Goal: Complete application form: Complete application form

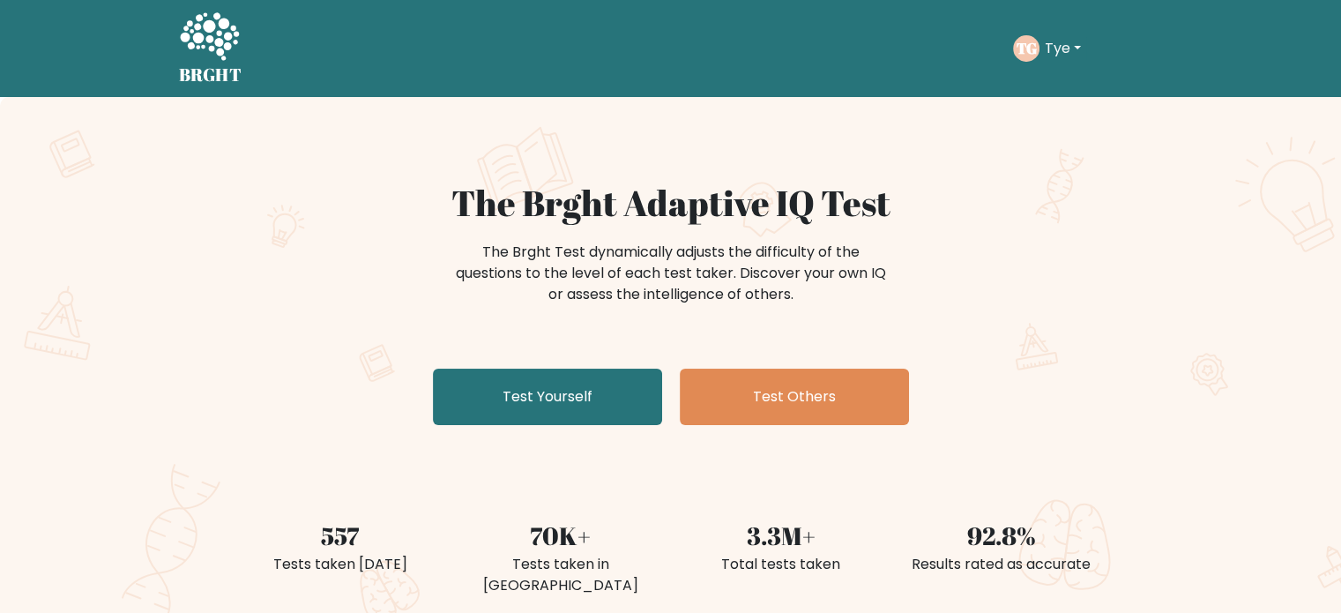
click at [1055, 49] on button "Tye" at bounding box center [1063, 48] width 47 height 23
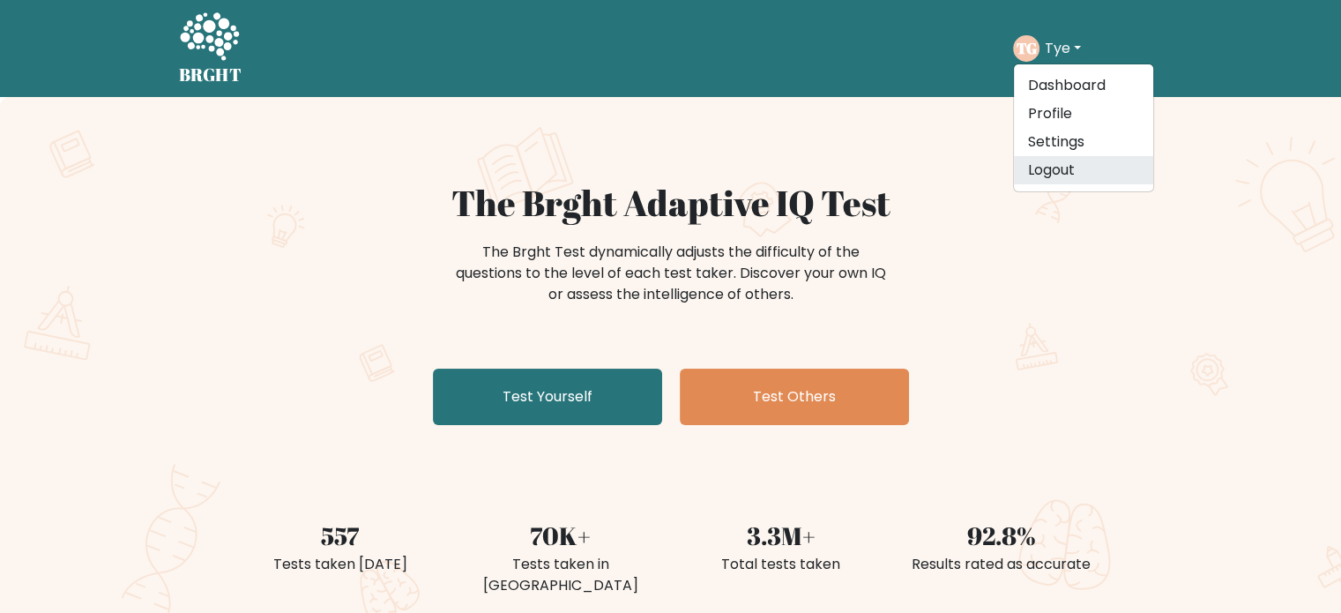
click at [1062, 172] on link "Logout" at bounding box center [1083, 170] width 139 height 28
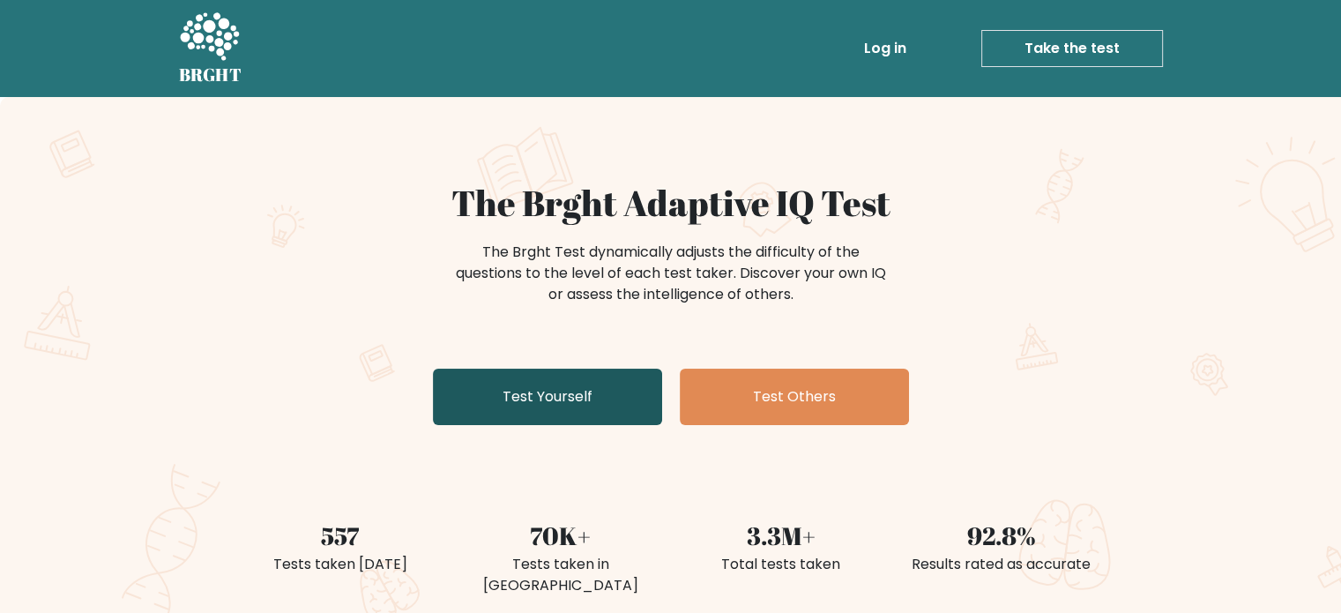
click at [571, 384] on link "Test Yourself" at bounding box center [547, 397] width 229 height 56
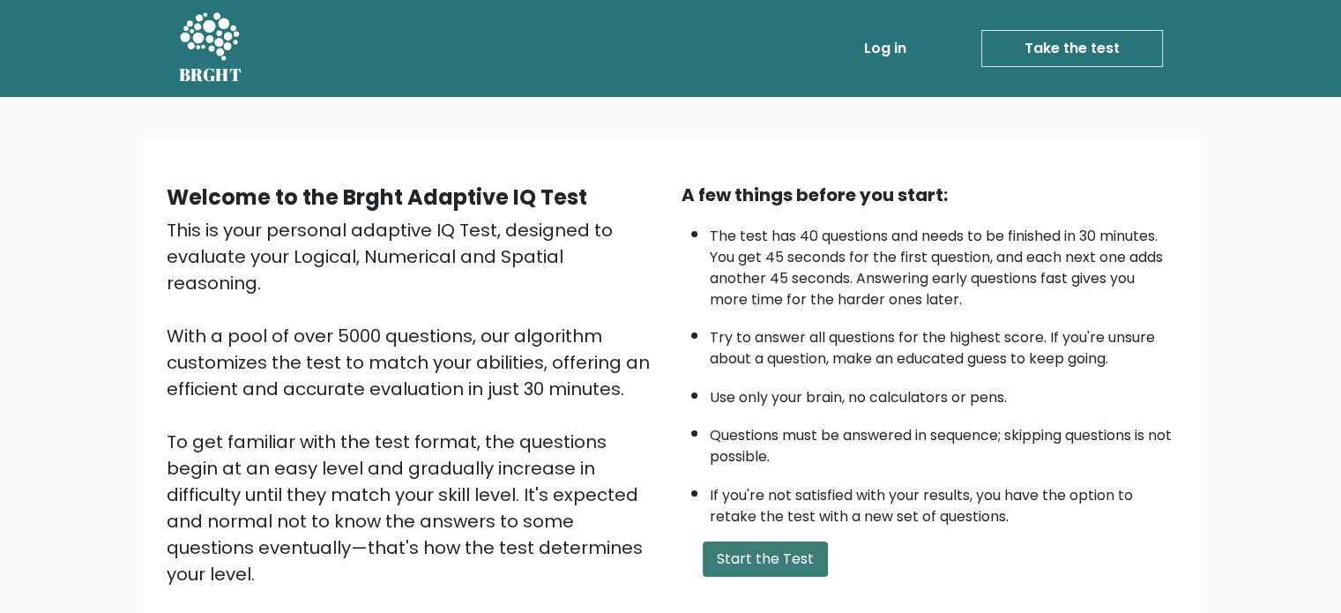
click at [723, 557] on button "Start the Test" at bounding box center [765, 558] width 125 height 35
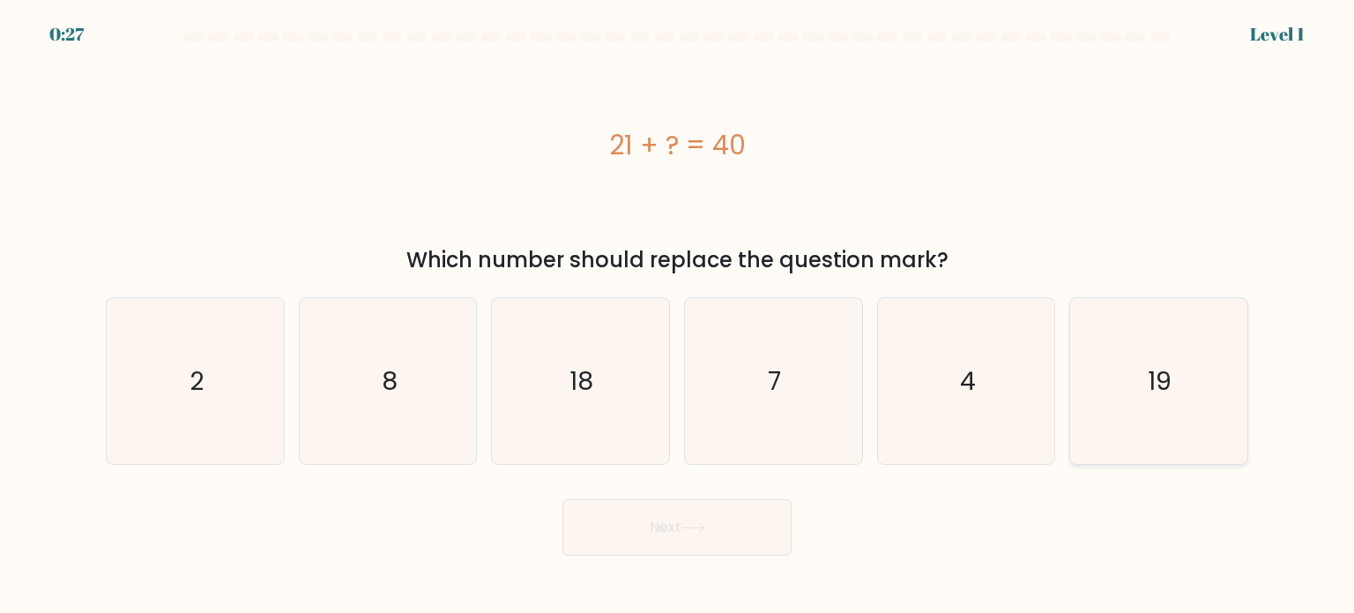
click at [1132, 376] on icon "19" at bounding box center [1159, 381] width 166 height 166
click at [678, 316] on input "f. 19" at bounding box center [677, 311] width 1 height 9
radio input "true"
click at [725, 534] on button "Next" at bounding box center [677, 527] width 229 height 56
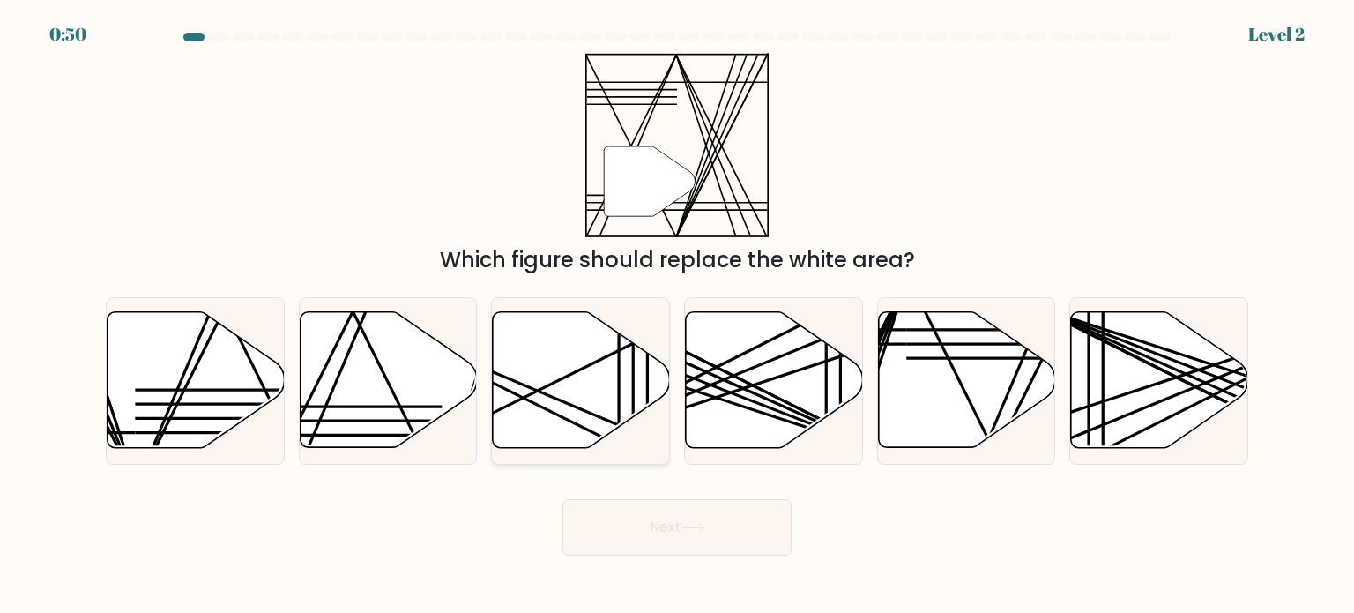
click at [615, 436] on icon at bounding box center [580, 380] width 177 height 138
click at [677, 316] on input "c." at bounding box center [677, 311] width 1 height 9
radio input "true"
click at [709, 535] on button "Next" at bounding box center [677, 527] width 229 height 56
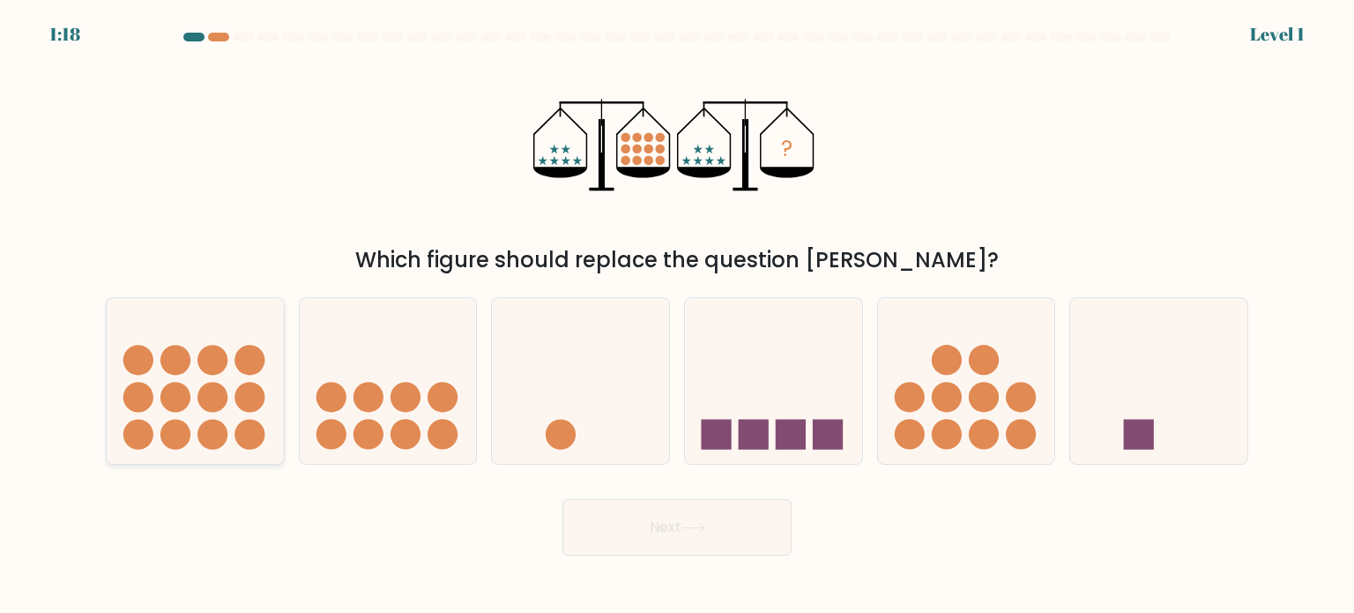
click at [134, 397] on circle at bounding box center [138, 397] width 30 height 30
click at [677, 316] on input "a." at bounding box center [677, 311] width 1 height 9
radio input "true"
click at [649, 518] on button "Next" at bounding box center [677, 527] width 229 height 56
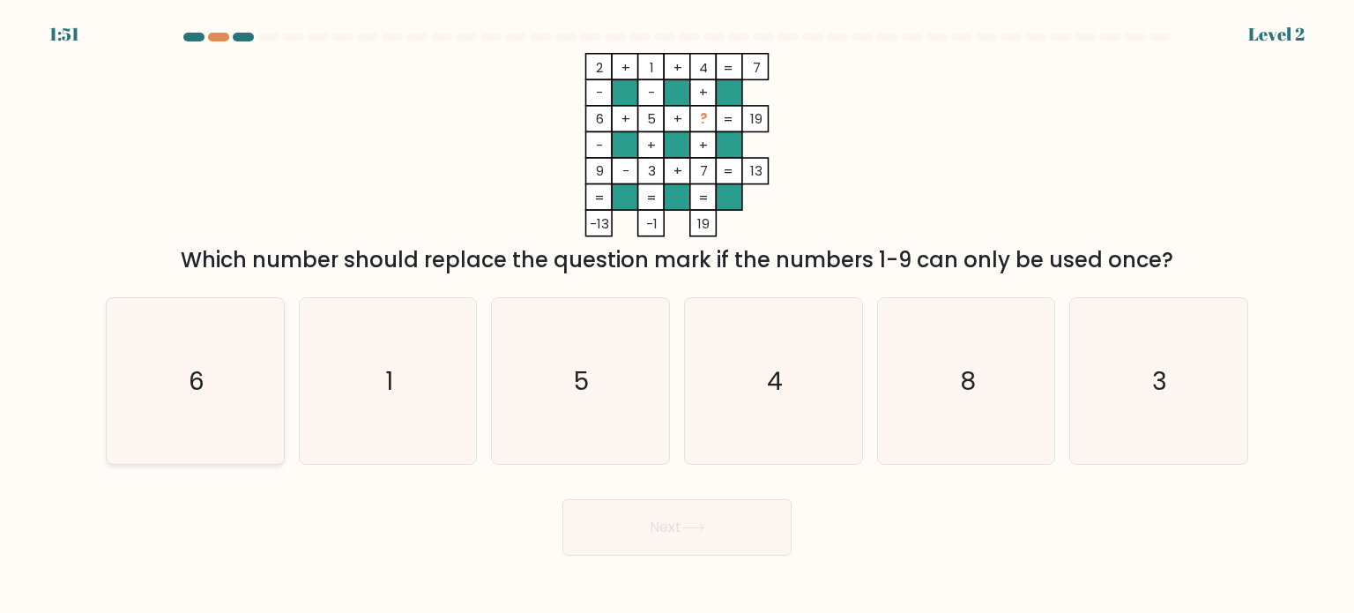
click at [145, 369] on icon "6" at bounding box center [195, 381] width 166 height 166
click at [677, 316] on input "a. 6" at bounding box center [677, 311] width 1 height 9
radio input "true"
click at [599, 532] on button "Next" at bounding box center [677, 527] width 229 height 56
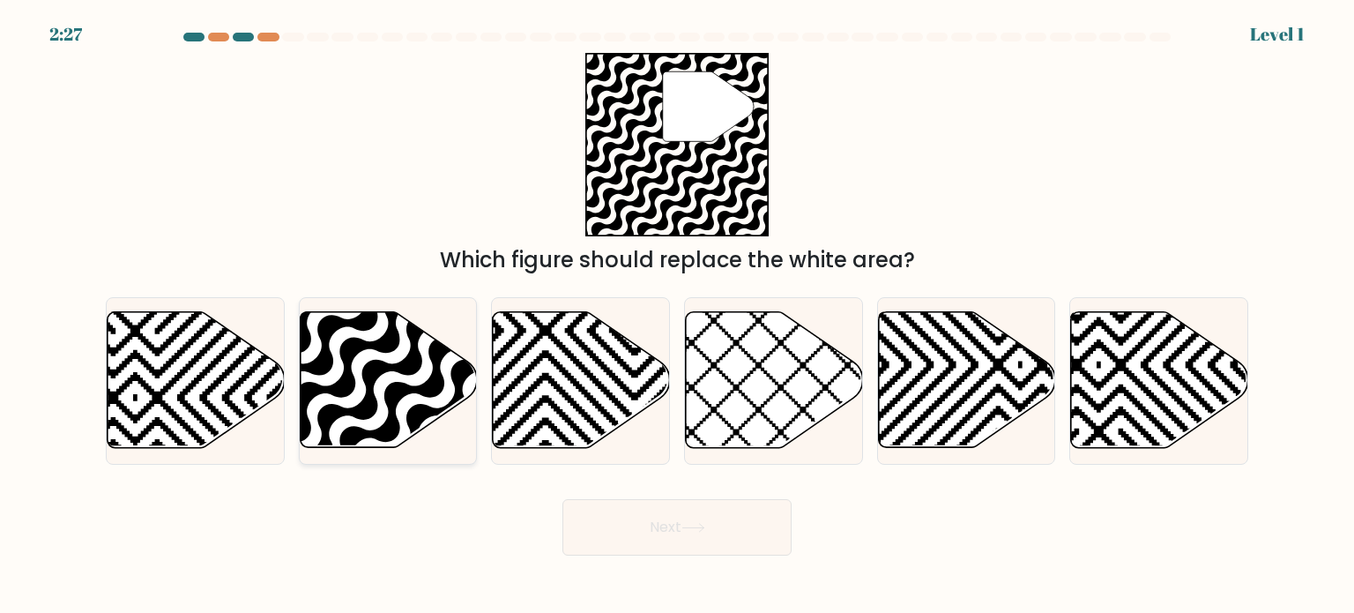
click at [341, 402] on icon at bounding box center [388, 380] width 177 height 136
click at [677, 316] on input "b." at bounding box center [677, 311] width 1 height 9
radio input "true"
click at [618, 533] on button "Next" at bounding box center [677, 527] width 229 height 56
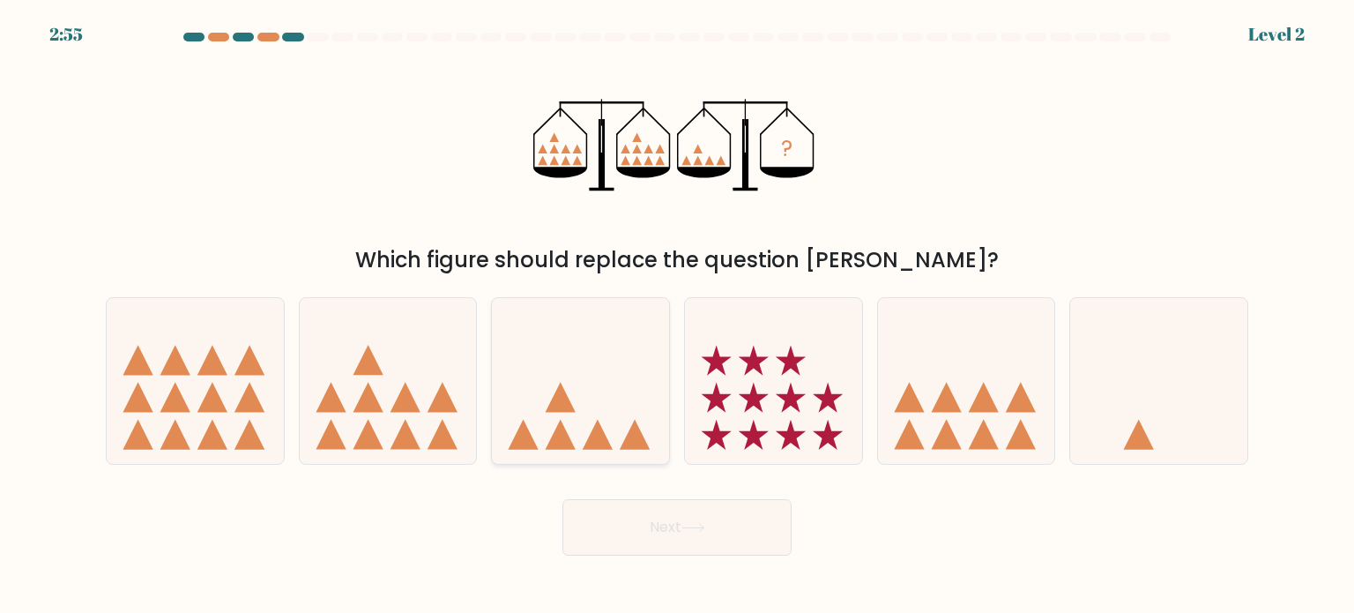
click at [601, 354] on icon at bounding box center [580, 381] width 177 height 146
click at [677, 316] on input "c." at bounding box center [677, 311] width 1 height 9
radio input "true"
click at [705, 507] on button "Next" at bounding box center [677, 527] width 229 height 56
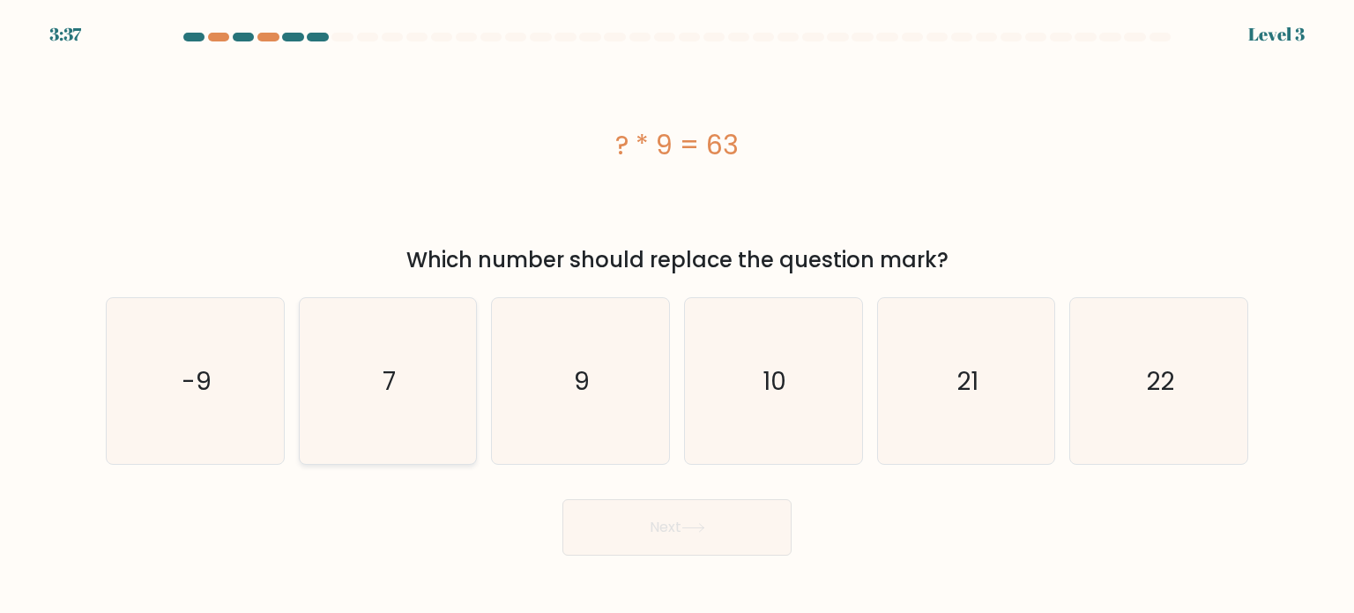
click at [420, 408] on icon "7" at bounding box center [388, 381] width 166 height 166
click at [677, 316] on input "b. 7" at bounding box center [677, 311] width 1 height 9
radio input "true"
click at [609, 539] on button "Next" at bounding box center [677, 527] width 229 height 56
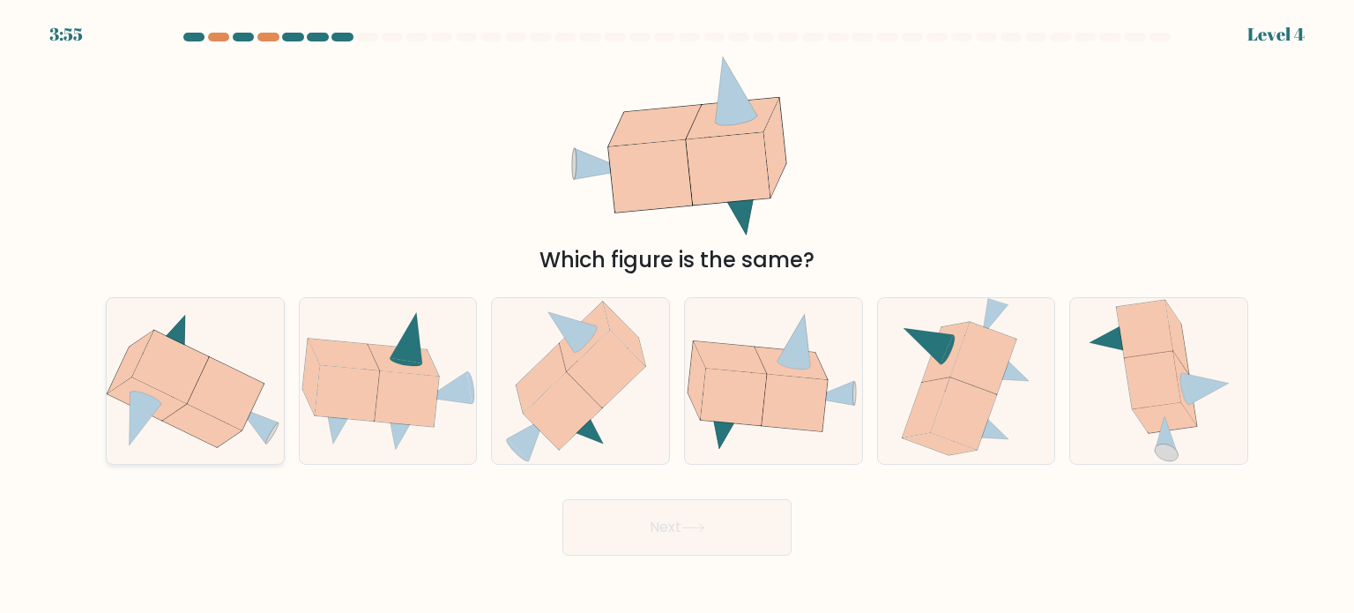
click at [148, 376] on icon at bounding box center [170, 366] width 77 height 73
click at [677, 316] on input "a." at bounding box center [677, 311] width 1 height 9
radio input "true"
click at [660, 539] on button "Next" at bounding box center [677, 527] width 229 height 56
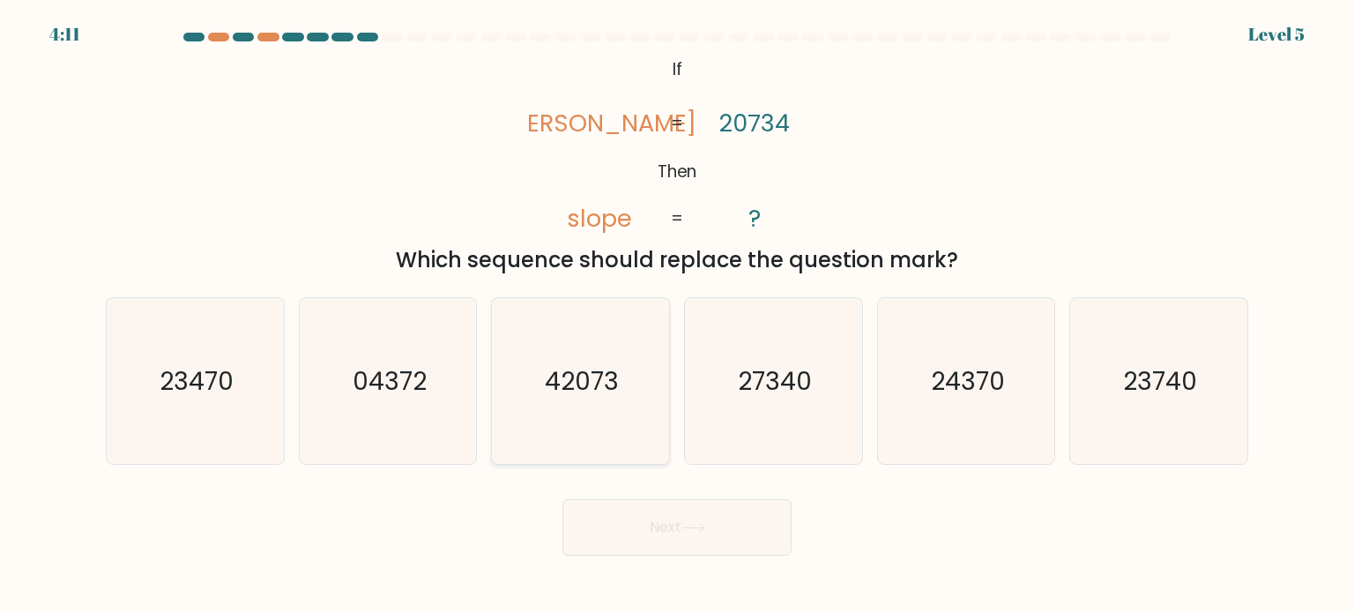
click at [637, 388] on icon "42073" at bounding box center [580, 381] width 166 height 166
click at [677, 316] on input "c. 42073" at bounding box center [677, 311] width 1 height 9
radio input "true"
click at [682, 523] on button "Next" at bounding box center [677, 527] width 229 height 56
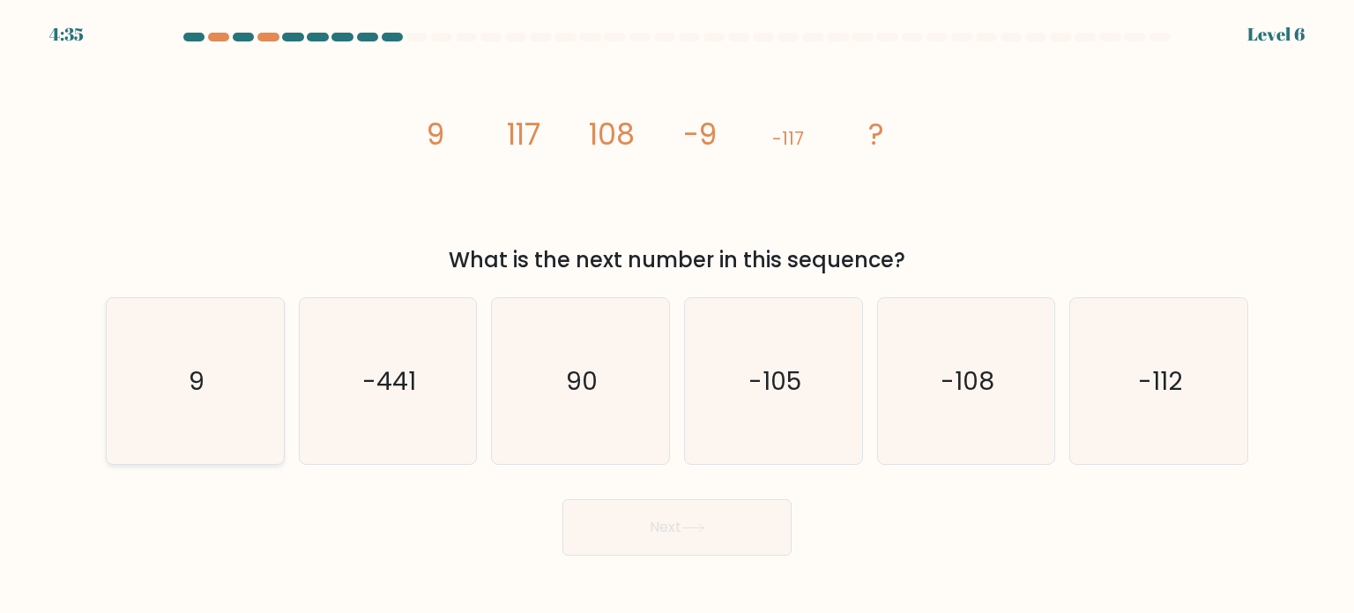
click at [198, 405] on icon "9" at bounding box center [195, 381] width 166 height 166
click at [677, 316] on input "a. 9" at bounding box center [677, 311] width 1 height 9
radio input "true"
click at [654, 514] on button "Next" at bounding box center [677, 527] width 229 height 56
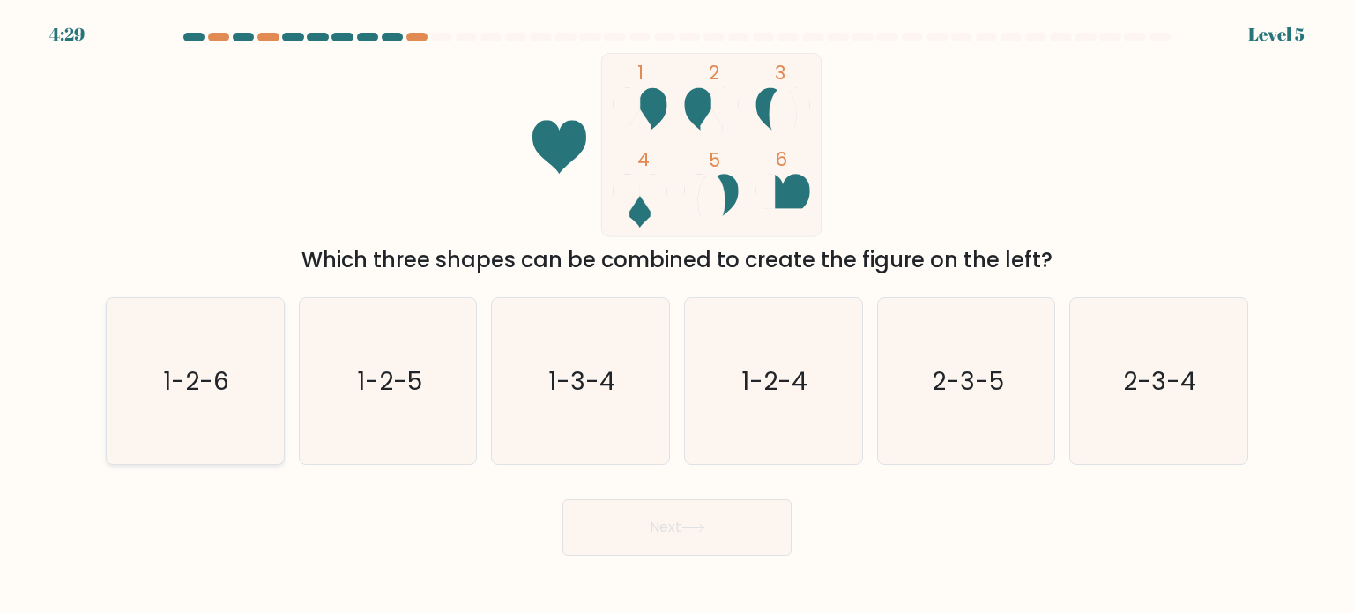
click at [261, 391] on icon "1-2-6" at bounding box center [195, 381] width 166 height 166
click at [677, 316] on input "a. 1-2-6" at bounding box center [677, 311] width 1 height 9
radio input "true"
click at [607, 535] on button "Next" at bounding box center [677, 527] width 229 height 56
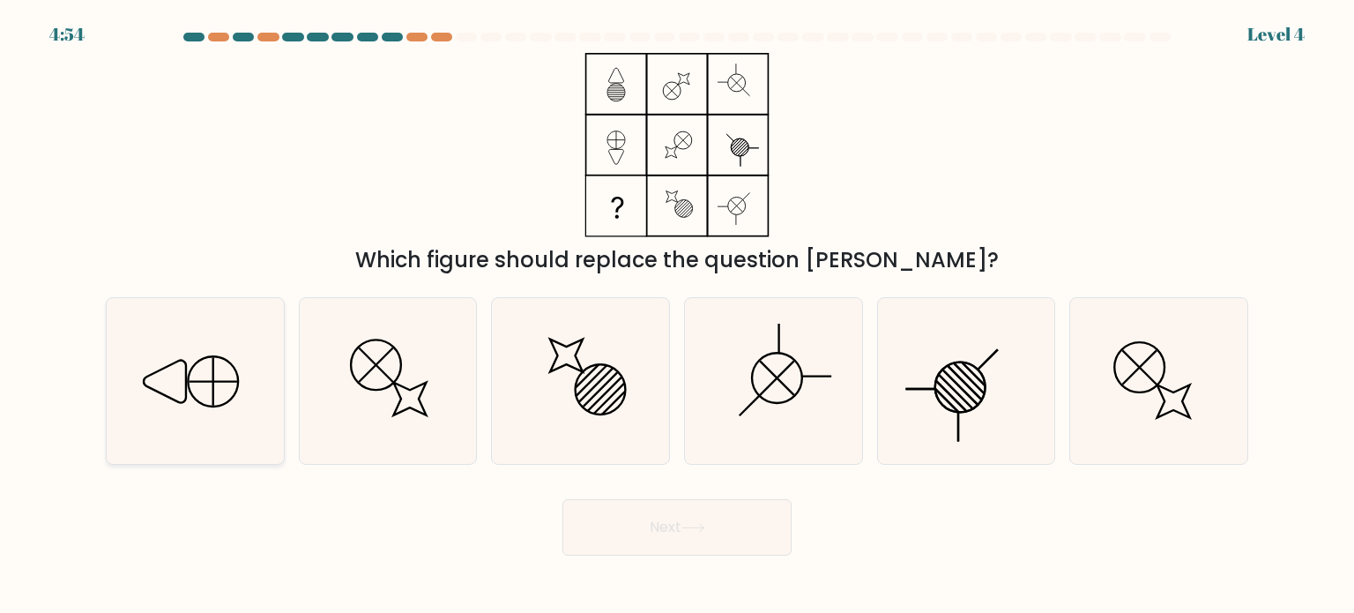
click at [268, 379] on icon at bounding box center [195, 381] width 166 height 166
click at [677, 316] on input "a." at bounding box center [677, 311] width 1 height 9
radio input "true"
click at [590, 526] on button "Next" at bounding box center [677, 527] width 229 height 56
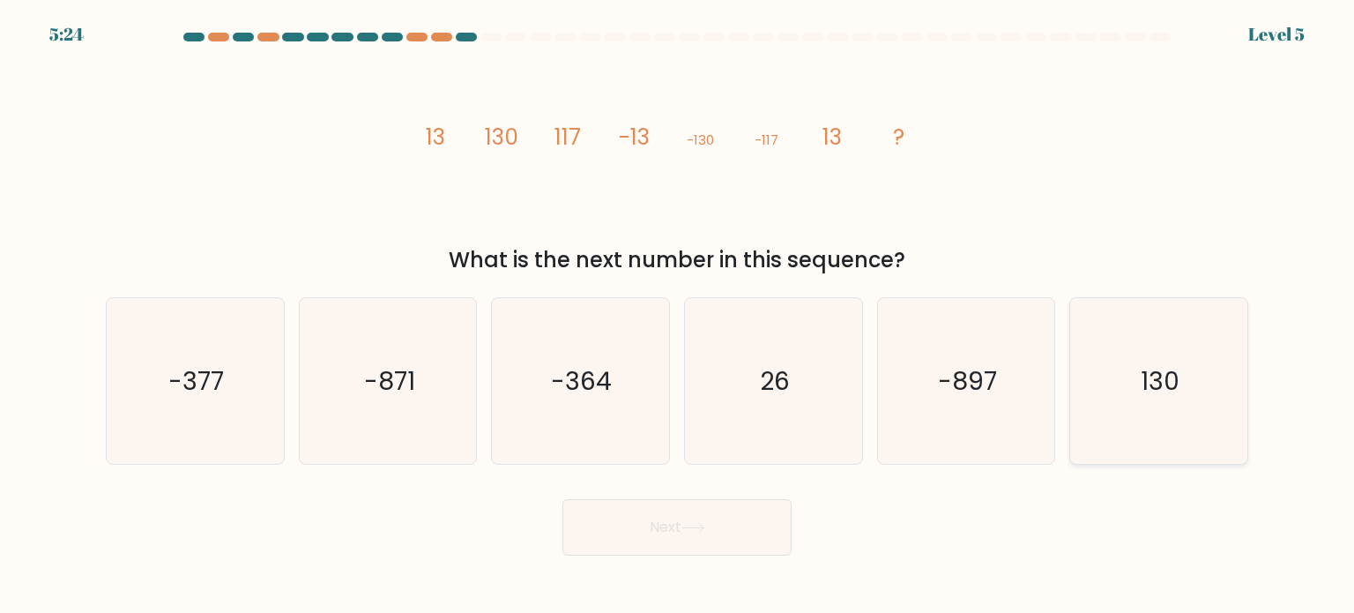
click at [1181, 400] on icon "130" at bounding box center [1159, 381] width 166 height 166
click at [678, 316] on input "f. 130" at bounding box center [677, 311] width 1 height 9
radio input "true"
click at [705, 532] on icon at bounding box center [694, 528] width 24 height 10
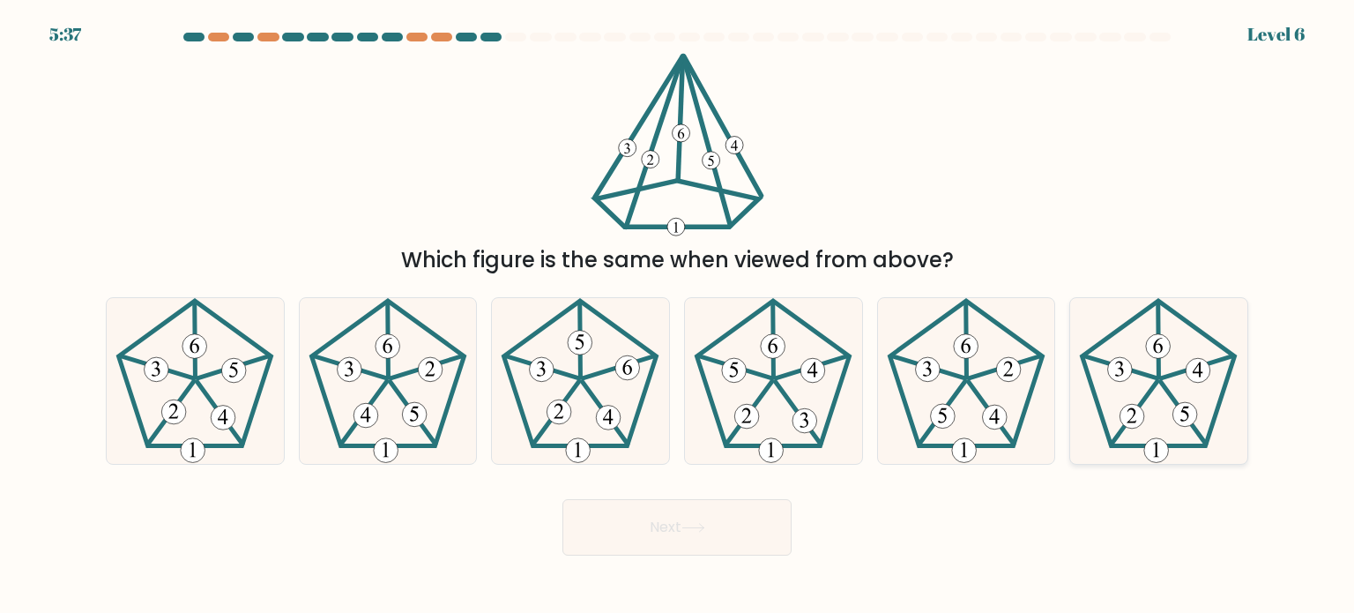
click at [1145, 378] on icon at bounding box center [1159, 381] width 166 height 166
click at [678, 316] on input "f." at bounding box center [677, 311] width 1 height 9
radio input "true"
click at [754, 542] on button "Next" at bounding box center [677, 527] width 229 height 56
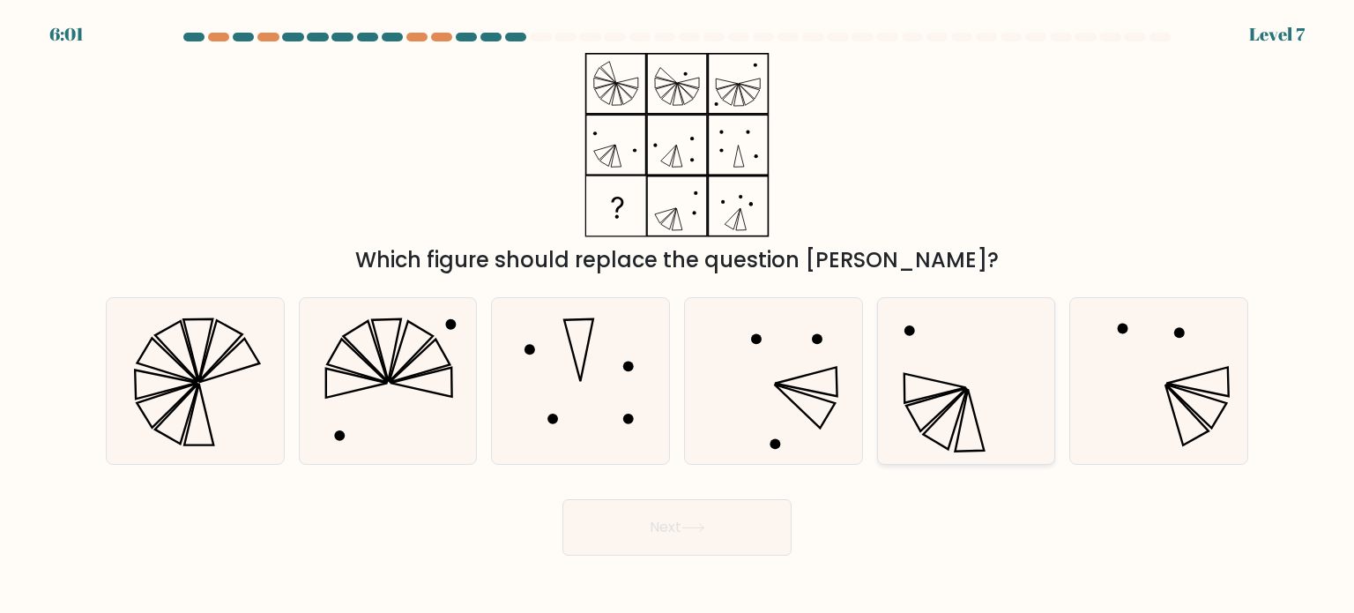
click at [990, 384] on icon at bounding box center [967, 381] width 166 height 166
click at [678, 316] on input "e." at bounding box center [677, 311] width 1 height 9
radio input "true"
click at [768, 522] on button "Next" at bounding box center [677, 527] width 229 height 56
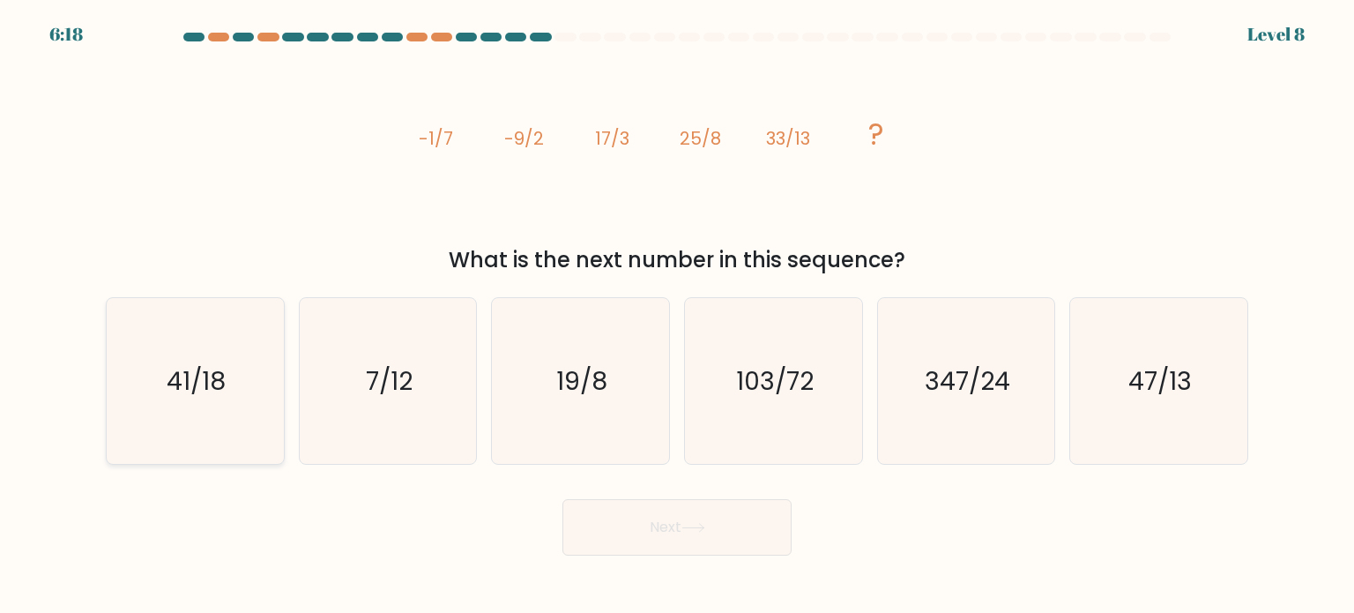
click at [191, 380] on text "41/18" at bounding box center [197, 379] width 59 height 35
click at [677, 316] on input "a. 41/18" at bounding box center [677, 311] width 1 height 9
radio input "true"
click at [598, 524] on button "Next" at bounding box center [677, 527] width 229 height 56
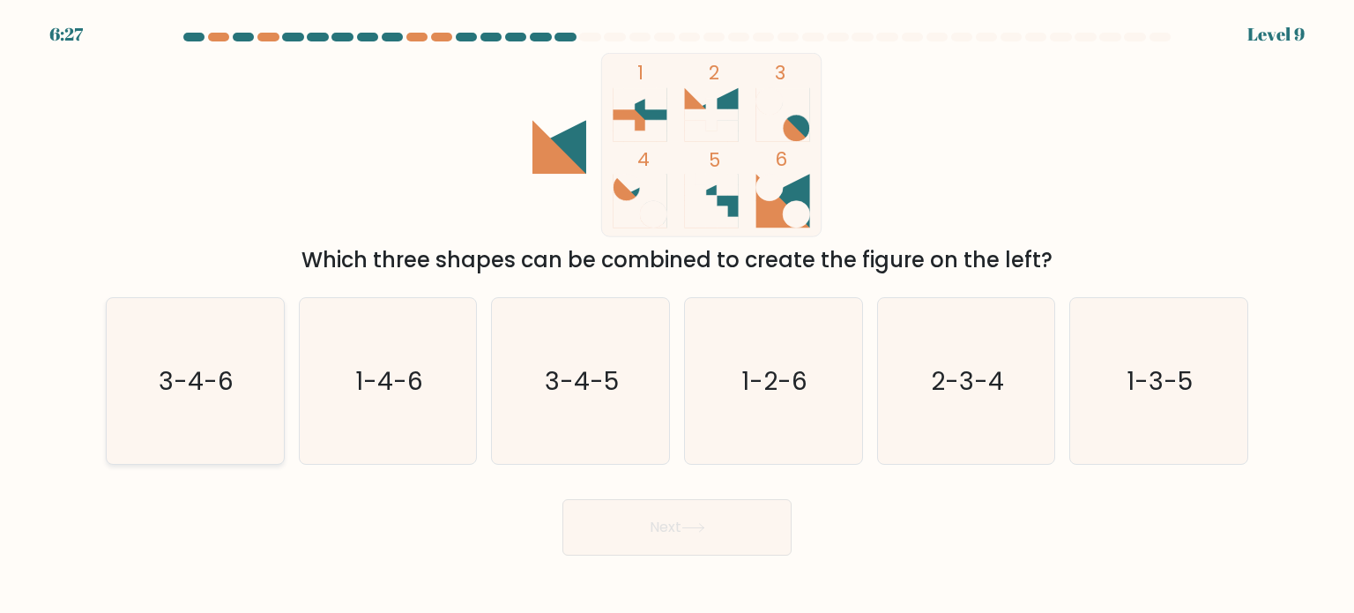
click at [215, 356] on icon "3-4-6" at bounding box center [195, 381] width 166 height 166
click at [677, 316] on input "a. 3-4-6" at bounding box center [677, 311] width 1 height 9
radio input "true"
click at [825, 554] on div "Next" at bounding box center [677, 521] width 1164 height 70
click at [699, 511] on button "Next" at bounding box center [677, 527] width 229 height 56
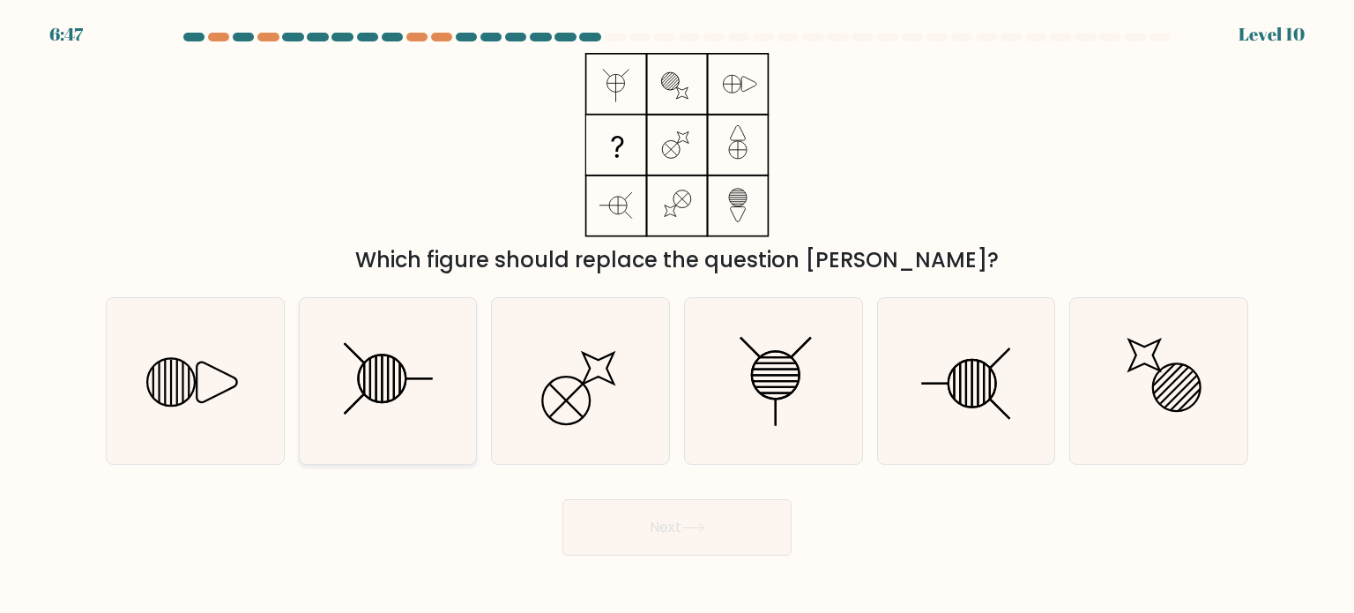
click at [350, 369] on icon at bounding box center [388, 381] width 166 height 166
click at [677, 316] on input "b." at bounding box center [677, 311] width 1 height 9
radio input "true"
click at [661, 539] on button "Next" at bounding box center [677, 527] width 229 height 56
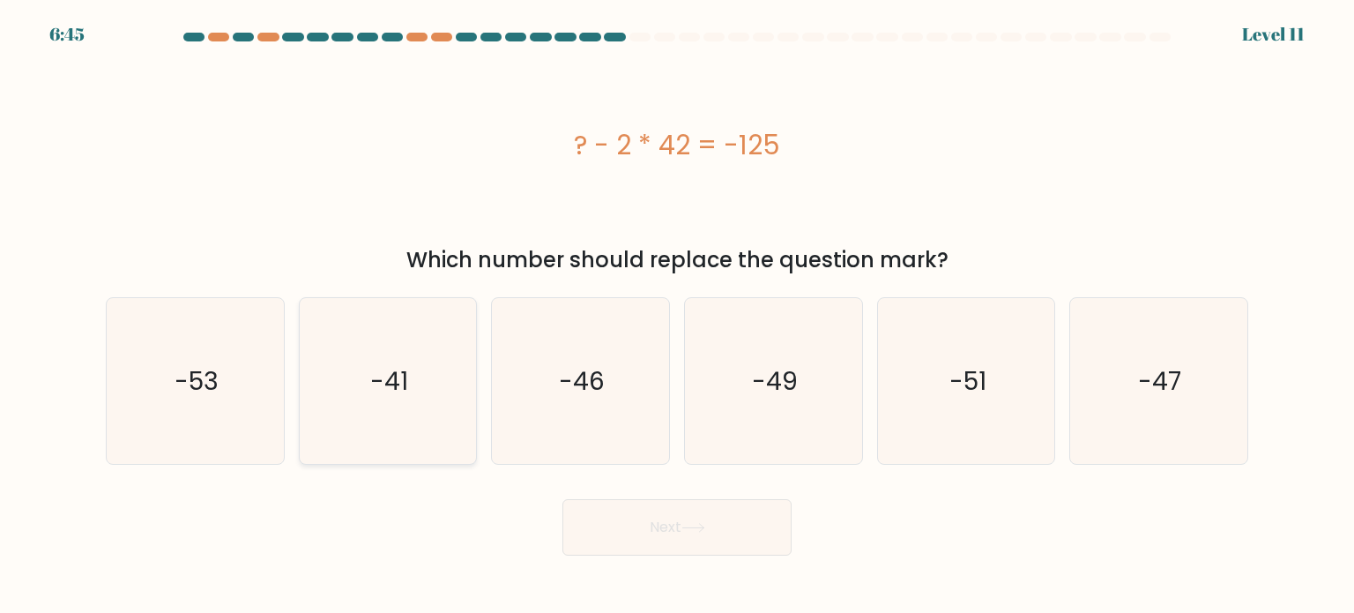
click at [381, 391] on text "-41" at bounding box center [389, 379] width 38 height 35
click at [677, 316] on input "b. -41" at bounding box center [677, 311] width 1 height 9
radio input "true"
click at [604, 503] on button "Next" at bounding box center [677, 527] width 229 height 56
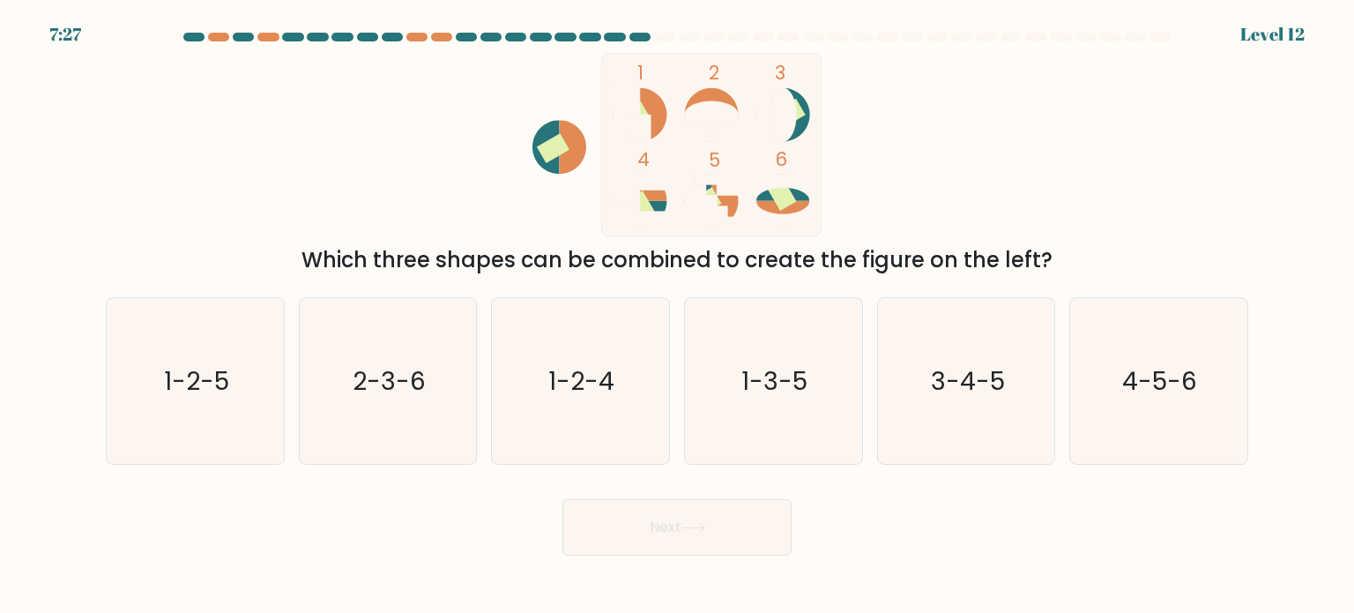
click at [608, 538] on button "Next" at bounding box center [677, 527] width 229 height 56
click at [194, 406] on icon "1-2-5" at bounding box center [195, 381] width 166 height 166
click at [677, 316] on input "a. 1-2-5" at bounding box center [677, 311] width 1 height 9
radio input "true"
click at [603, 523] on button "Next" at bounding box center [677, 527] width 229 height 56
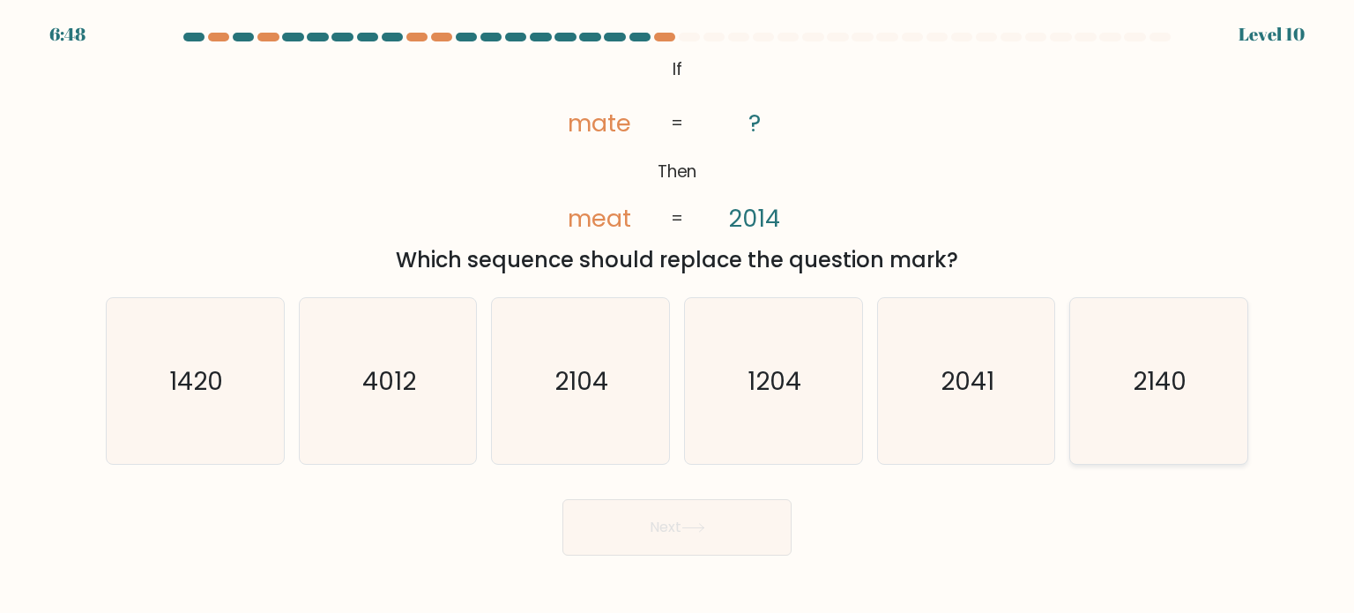
click at [1143, 395] on text "2140" at bounding box center [1161, 379] width 54 height 35
click at [678, 316] on input "f. 2140" at bounding box center [677, 311] width 1 height 9
radio input "true"
click at [713, 531] on button "Next" at bounding box center [677, 527] width 229 height 56
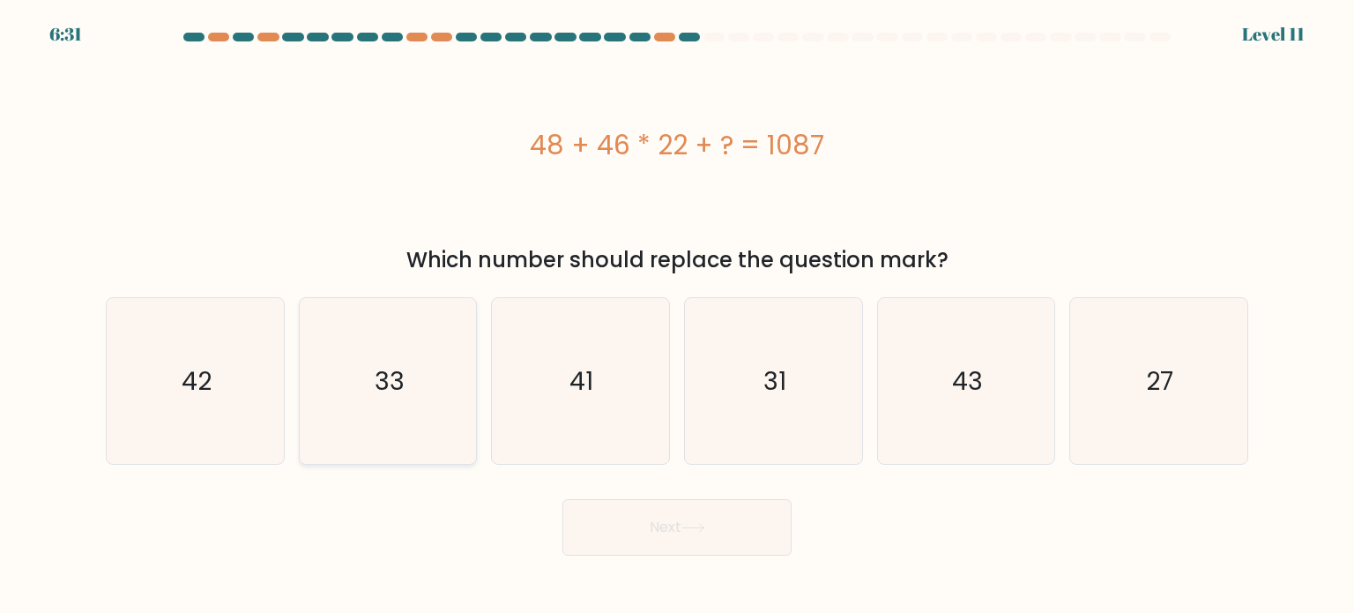
click at [390, 411] on icon "33" at bounding box center [388, 381] width 166 height 166
click at [677, 316] on input "b. 33" at bounding box center [677, 311] width 1 height 9
radio input "true"
click at [608, 531] on button "Next" at bounding box center [677, 527] width 229 height 56
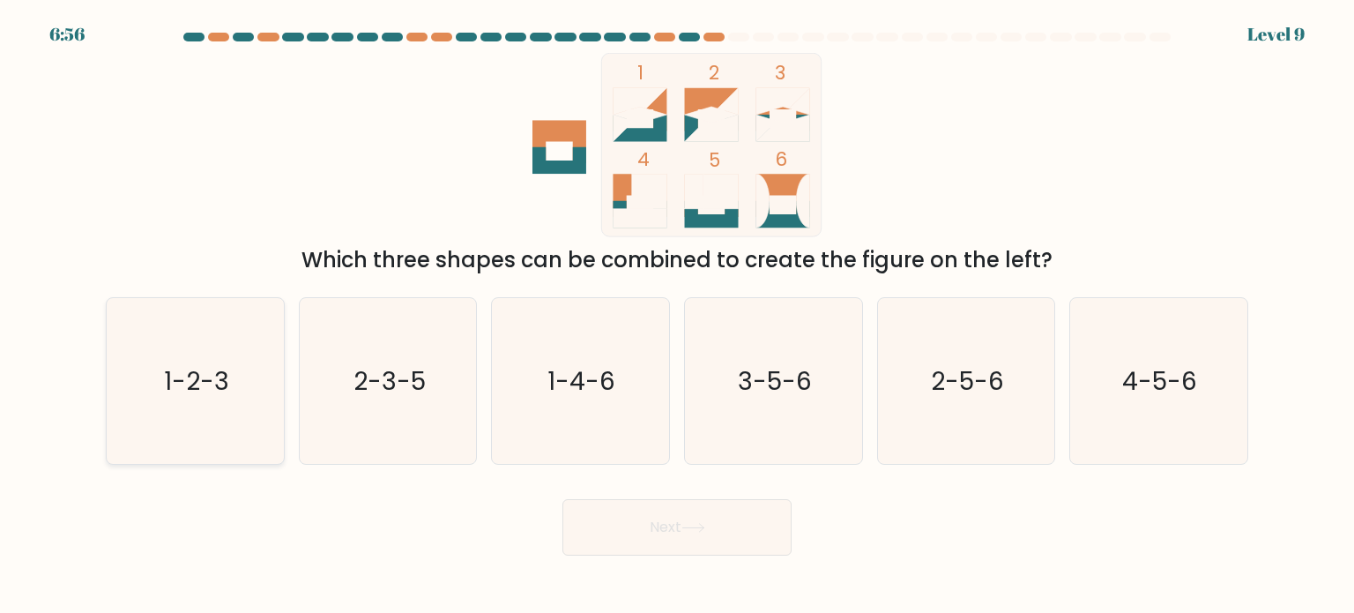
click at [190, 339] on icon "1-2-3" at bounding box center [195, 381] width 166 height 166
click at [677, 316] on input "a. 1-2-3" at bounding box center [677, 311] width 1 height 9
radio input "true"
click at [652, 520] on button "Next" at bounding box center [677, 527] width 229 height 56
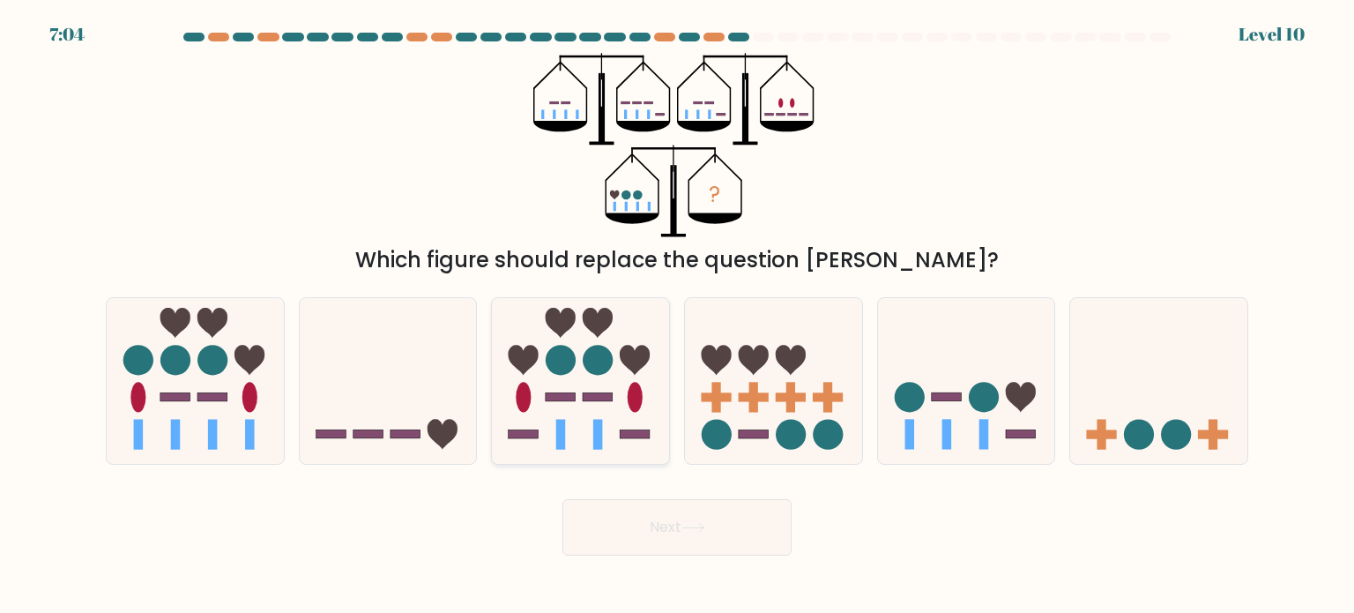
click at [629, 353] on icon at bounding box center [636, 360] width 30 height 30
click at [677, 316] on input "c." at bounding box center [677, 311] width 1 height 9
radio input "true"
click at [628, 541] on button "Next" at bounding box center [677, 527] width 229 height 56
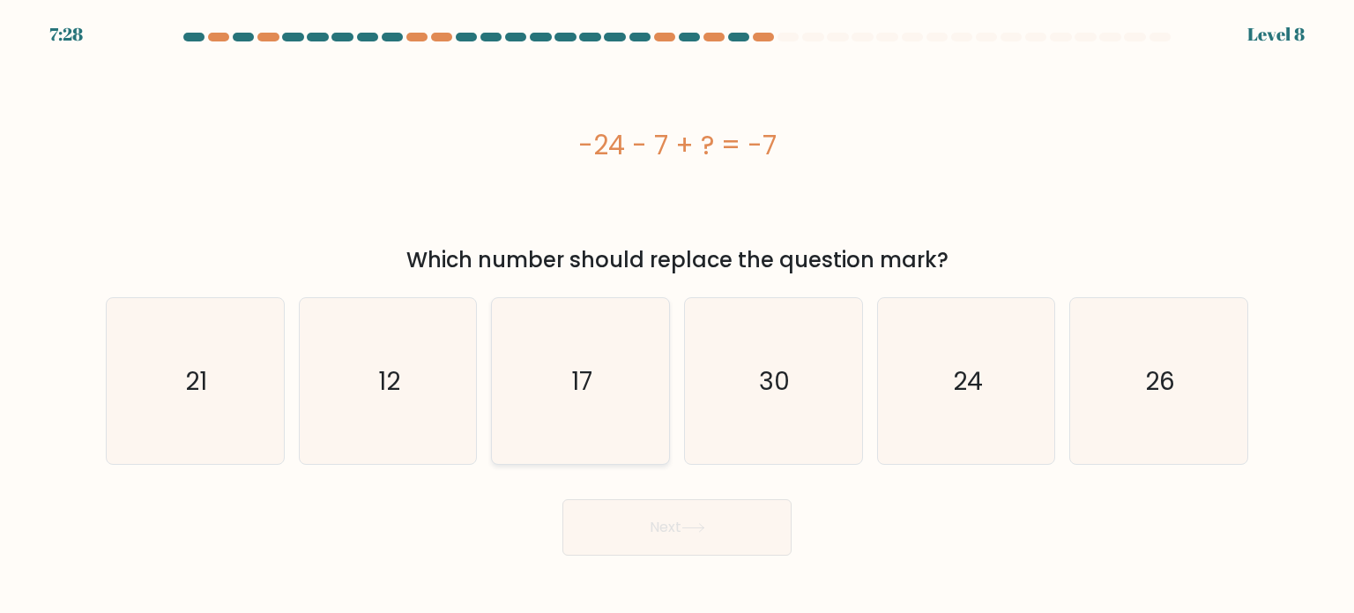
click at [561, 377] on icon "17" at bounding box center [580, 381] width 166 height 166
click at [677, 316] on input "c. 17" at bounding box center [677, 311] width 1 height 9
radio input "true"
click at [624, 547] on button "Next" at bounding box center [677, 527] width 229 height 56
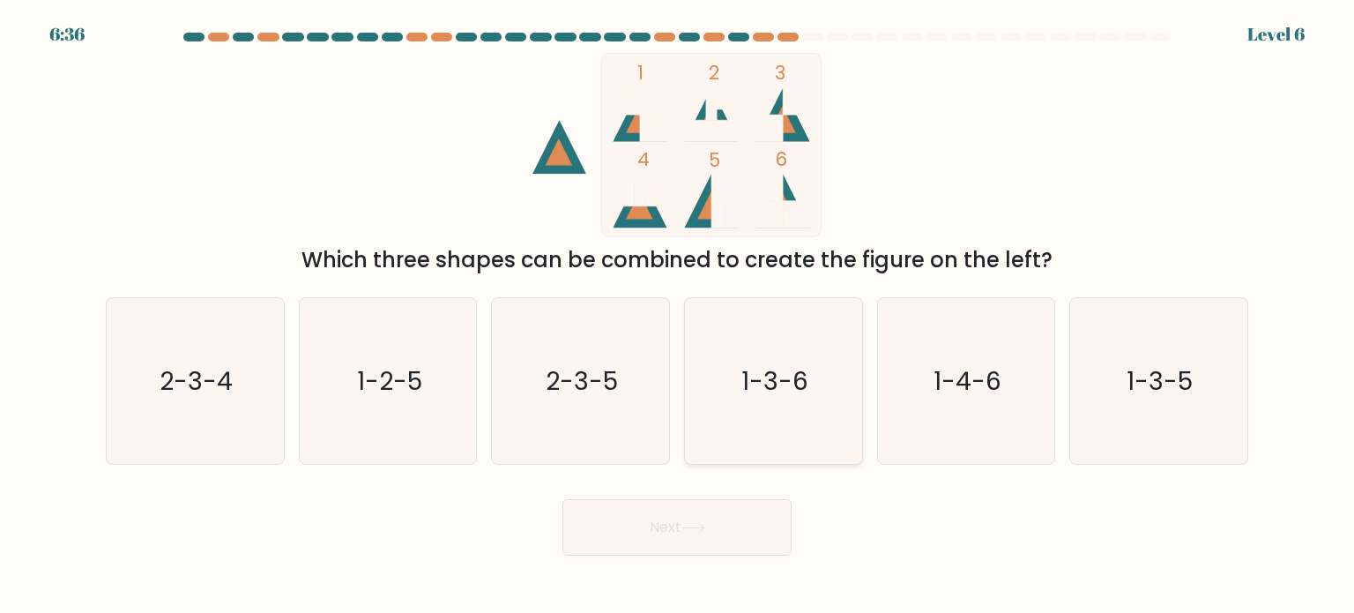
click at [818, 372] on icon "1-3-6" at bounding box center [773, 381] width 166 height 166
click at [678, 316] on input "d. 1-3-6" at bounding box center [677, 311] width 1 height 9
radio input "true"
click at [711, 533] on button "Next" at bounding box center [677, 527] width 229 height 56
click at [690, 539] on button "Next" at bounding box center [677, 527] width 229 height 56
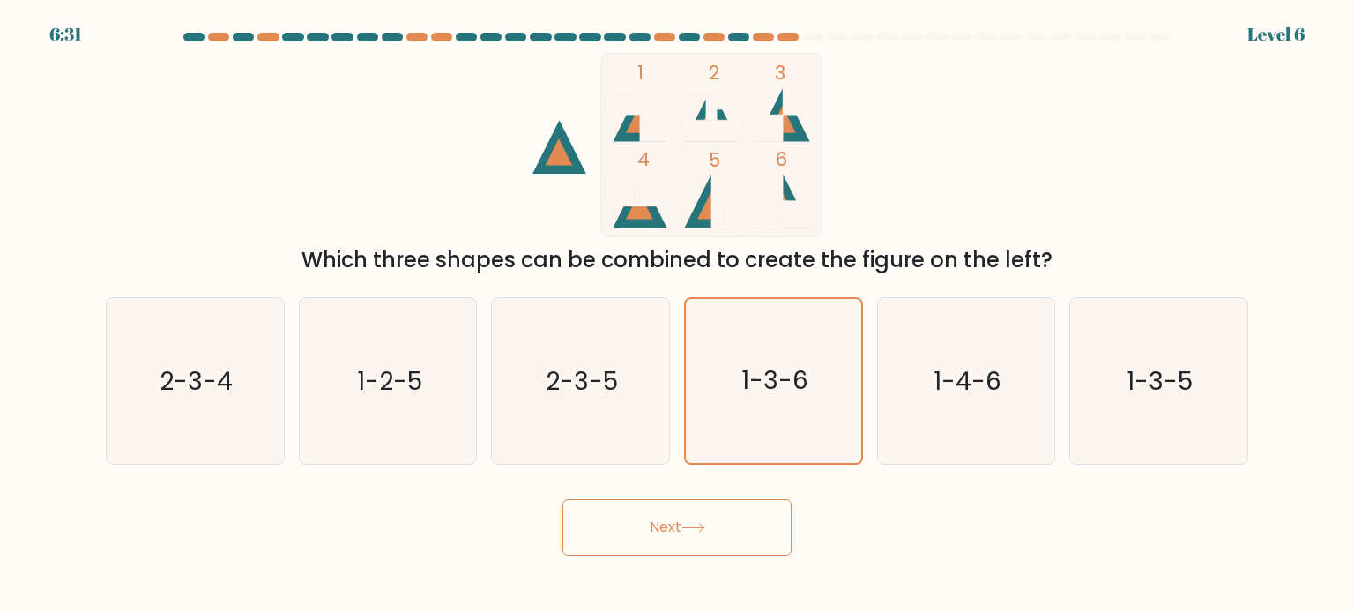
click at [680, 522] on button "Next" at bounding box center [677, 527] width 229 height 56
click at [670, 533] on button "Next" at bounding box center [677, 527] width 229 height 56
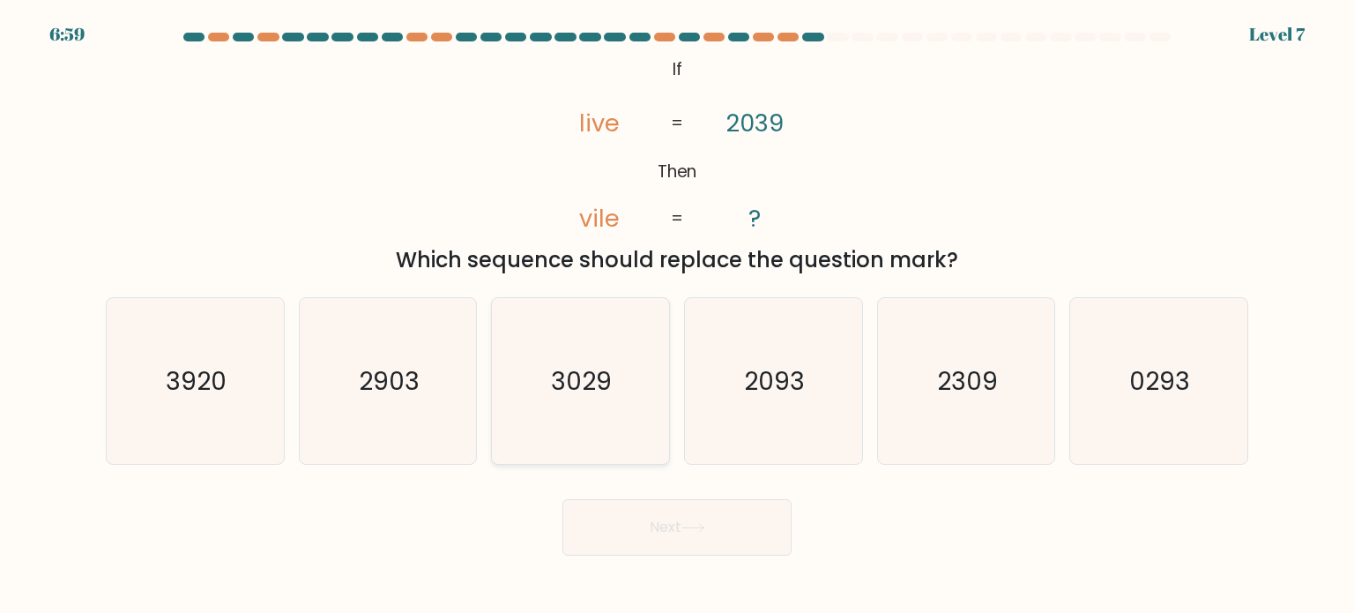
click at [576, 381] on text "3029" at bounding box center [582, 379] width 61 height 35
click at [677, 316] on input "c. 3029" at bounding box center [677, 311] width 1 height 9
radio input "true"
click at [654, 536] on button "Next" at bounding box center [677, 527] width 229 height 56
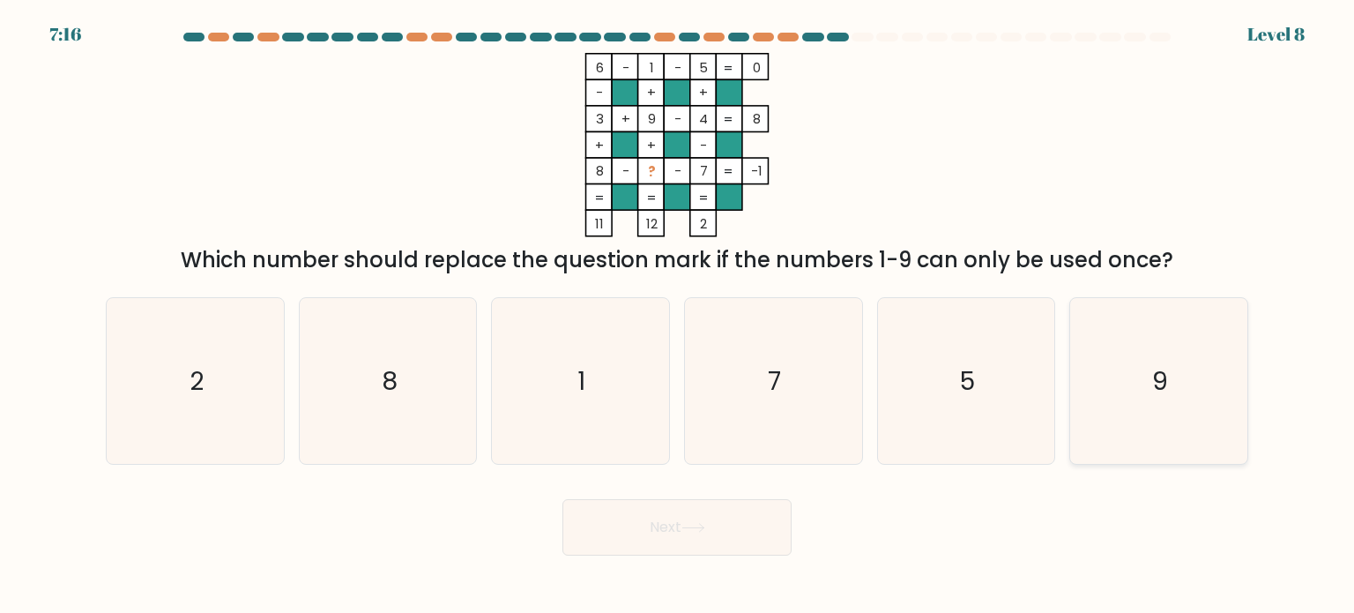
click at [1137, 389] on icon "9" at bounding box center [1159, 381] width 166 height 166
click at [678, 316] on input "f. 9" at bounding box center [677, 311] width 1 height 9
radio input "true"
click at [769, 386] on text "7" at bounding box center [775, 379] width 13 height 35
click at [678, 316] on input "d. 7" at bounding box center [677, 311] width 1 height 9
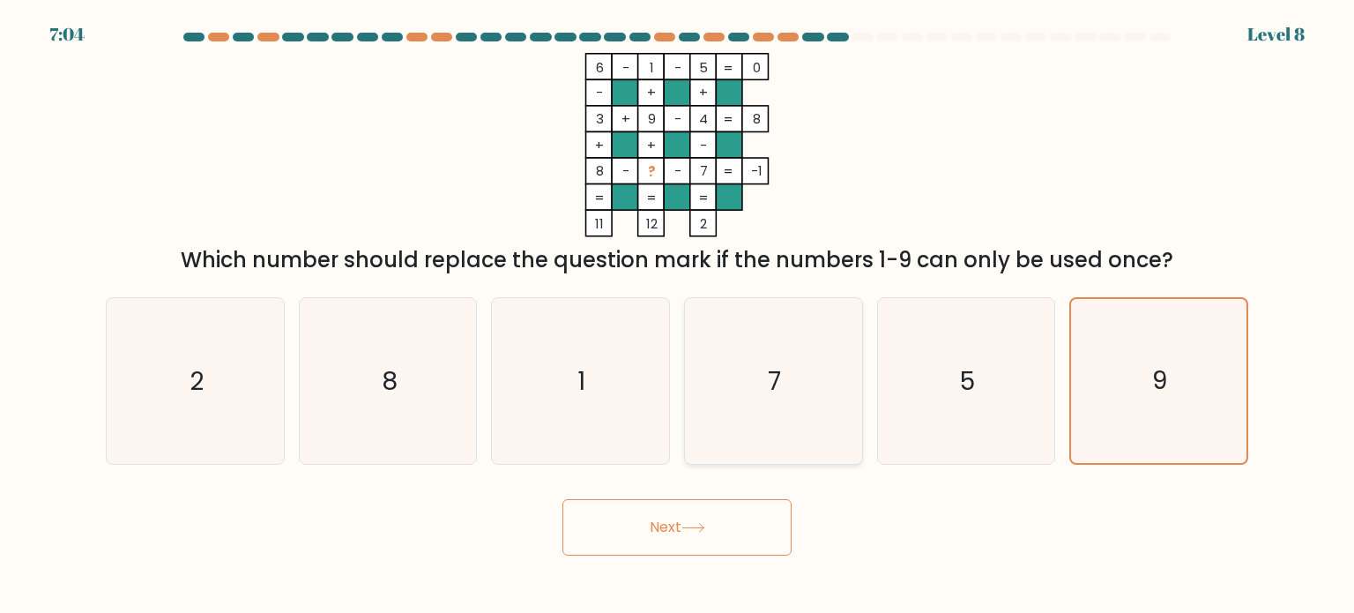
radio input "true"
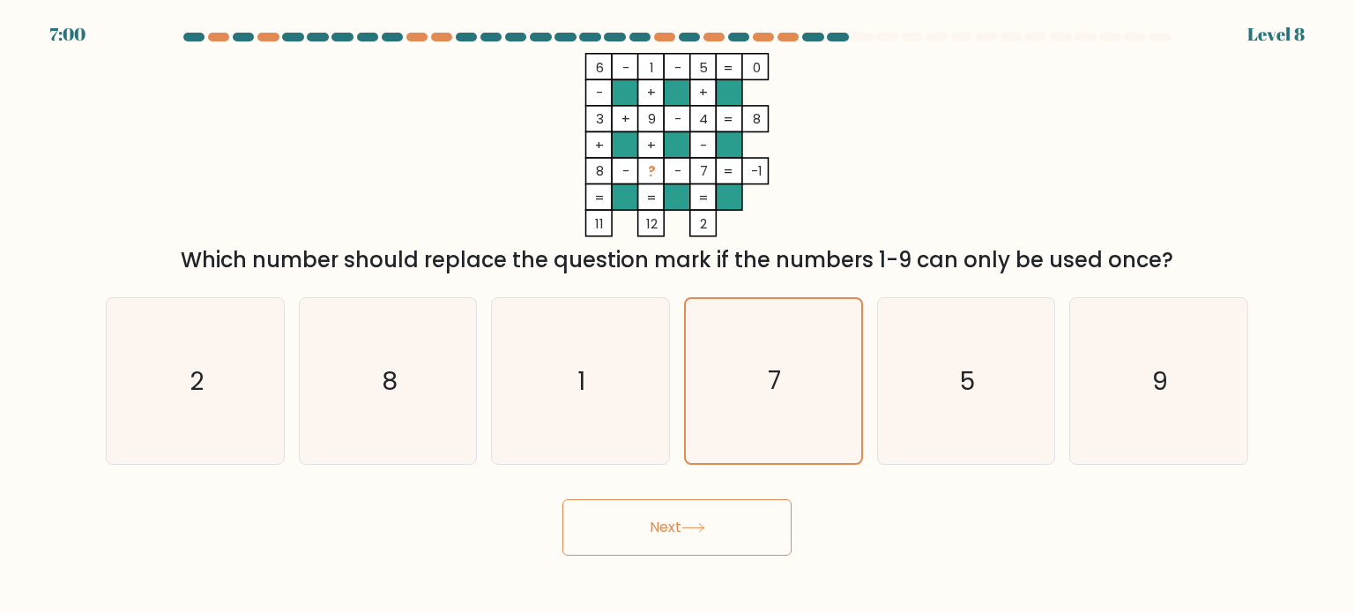
click at [742, 536] on button "Next" at bounding box center [677, 527] width 229 height 56
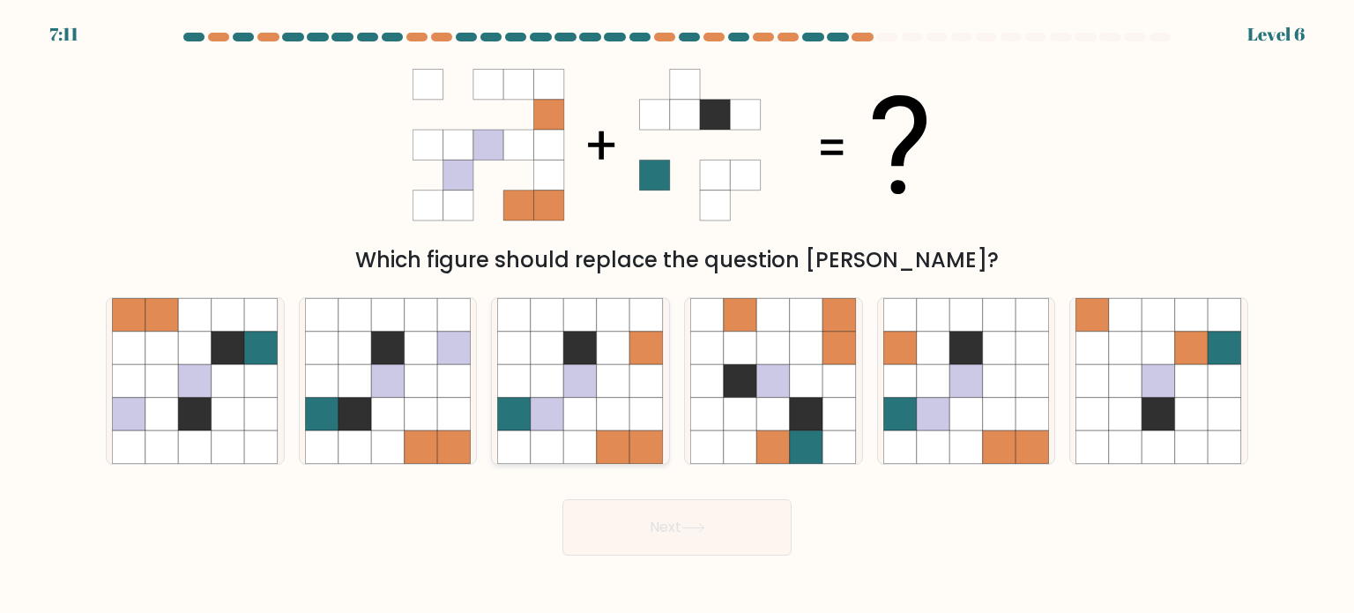
click at [542, 364] on icon at bounding box center [548, 381] width 34 height 34
click at [677, 316] on input "c." at bounding box center [677, 311] width 1 height 9
radio input "true"
click at [646, 541] on button "Next" at bounding box center [677, 527] width 229 height 56
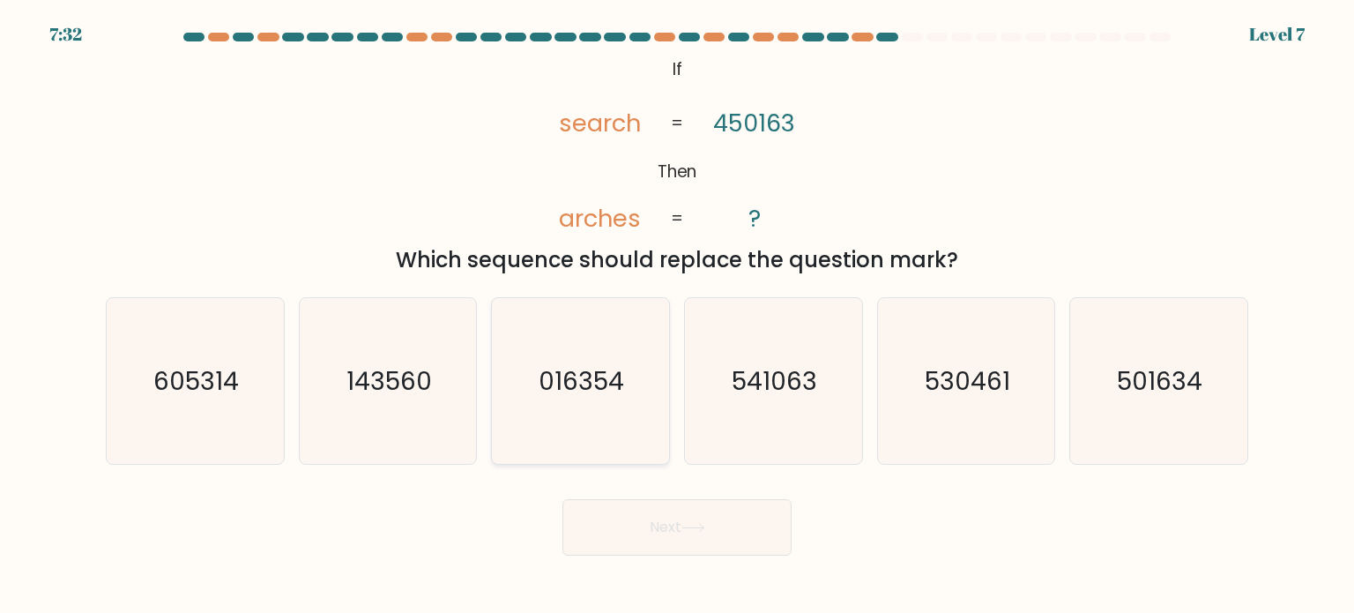
click at [573, 374] on text "016354" at bounding box center [583, 379] width 86 height 35
click at [677, 316] on input "c. 016354" at bounding box center [677, 311] width 1 height 9
radio input "true"
click at [667, 525] on button "Next" at bounding box center [677, 527] width 229 height 56
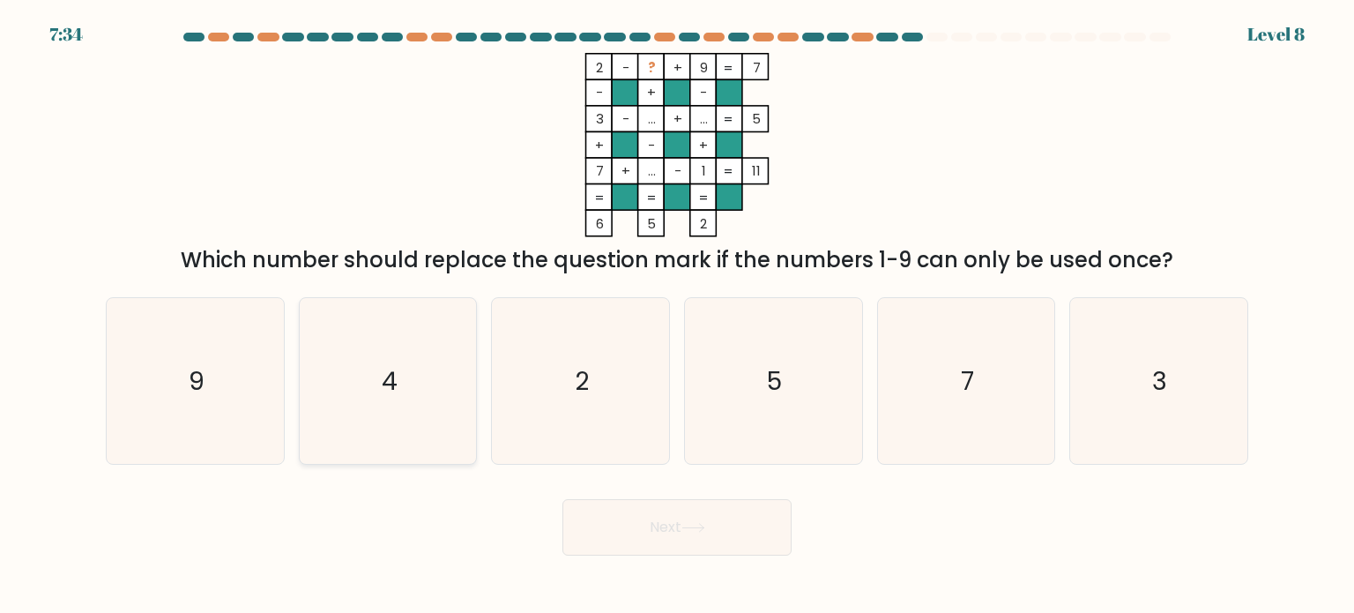
click at [357, 369] on icon "4" at bounding box center [388, 381] width 166 height 166
click at [677, 316] on input "b. 4" at bounding box center [677, 311] width 1 height 9
radio input "true"
click at [660, 529] on button "Next" at bounding box center [677, 527] width 229 height 56
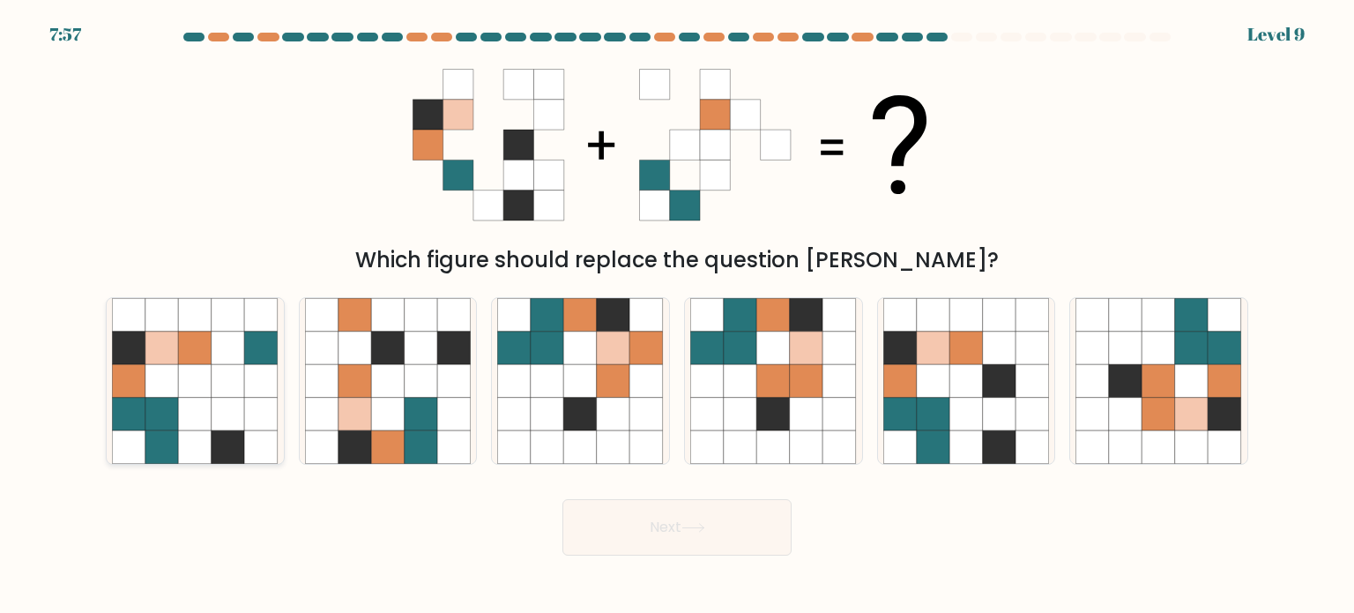
click at [187, 401] on icon at bounding box center [196, 414] width 34 height 34
click at [677, 316] on input "a." at bounding box center [677, 311] width 1 height 9
radio input "true"
click at [649, 534] on button "Next" at bounding box center [677, 527] width 229 height 56
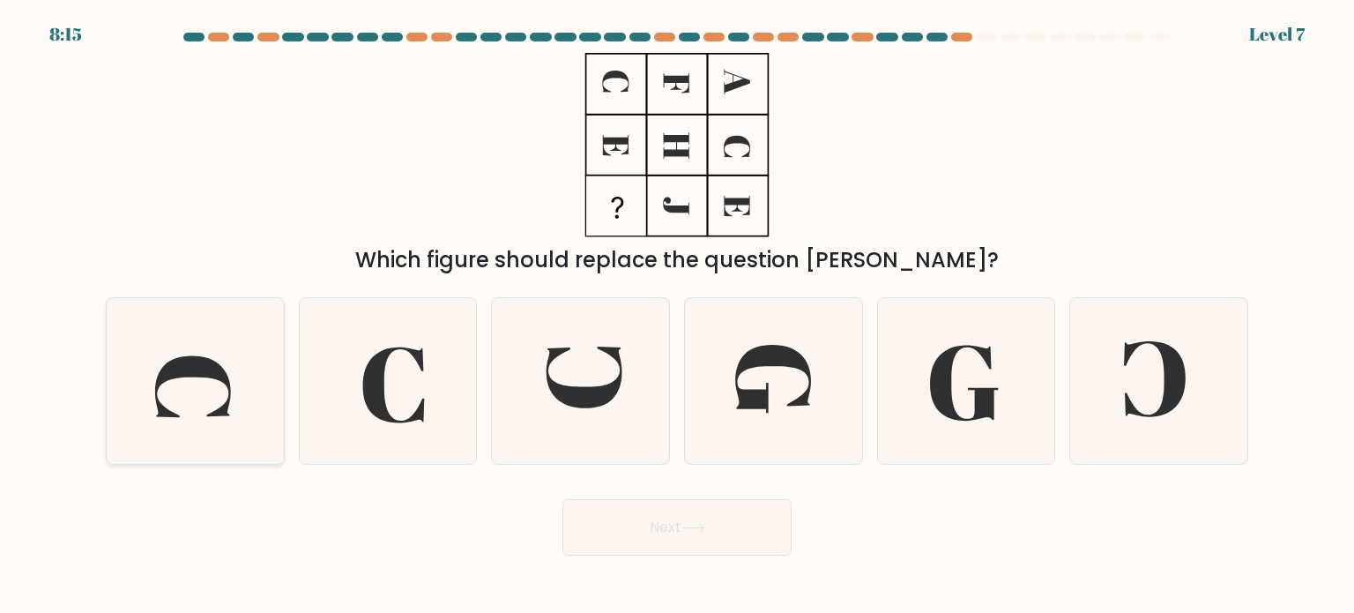
click at [179, 368] on icon at bounding box center [193, 386] width 76 height 62
click at [677, 316] on input "a." at bounding box center [677, 311] width 1 height 9
radio input "true"
click at [160, 382] on icon at bounding box center [193, 386] width 75 height 61
click at [677, 316] on input "a." at bounding box center [677, 311] width 1 height 9
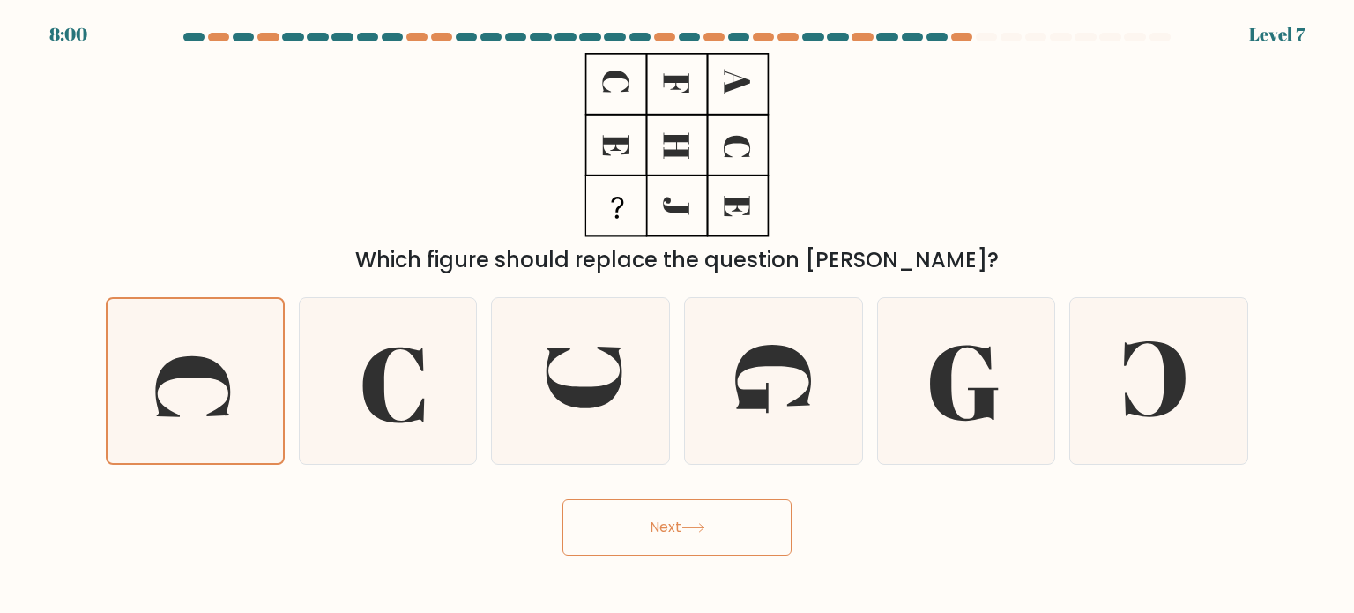
click at [633, 537] on button "Next" at bounding box center [677, 527] width 229 height 56
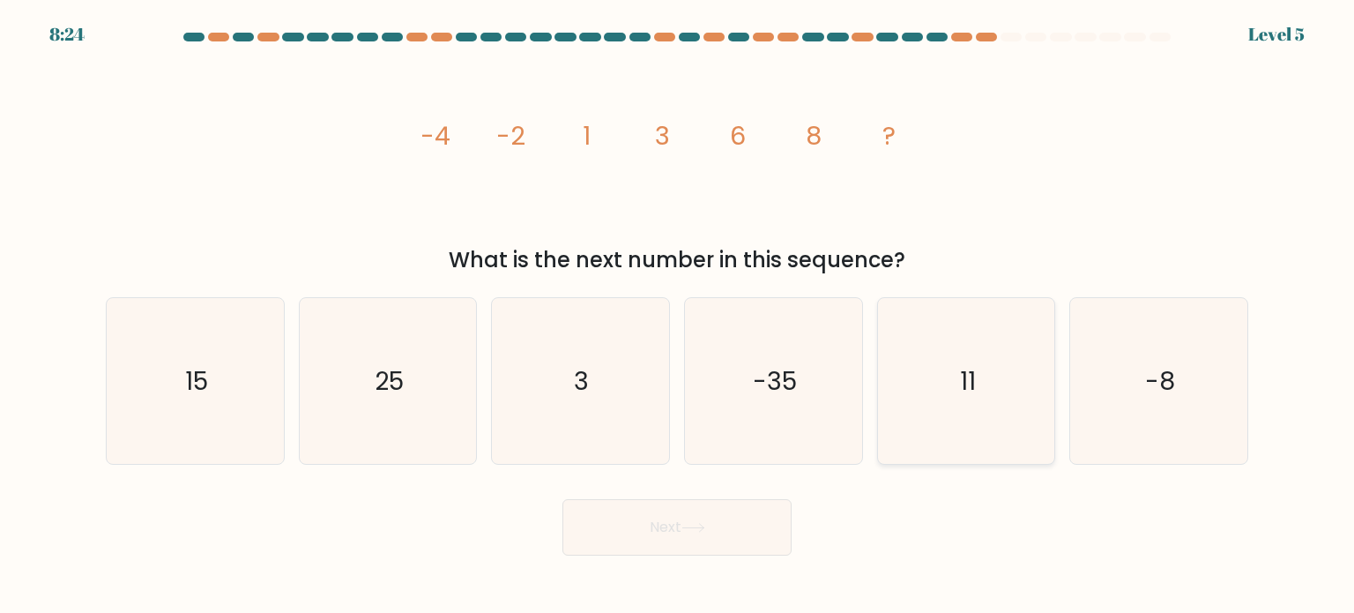
click at [946, 399] on icon "11" at bounding box center [967, 381] width 166 height 166
click at [678, 316] on input "e. 11" at bounding box center [677, 311] width 1 height 9
radio input "true"
click at [596, 541] on button "Next" at bounding box center [677, 527] width 229 height 56
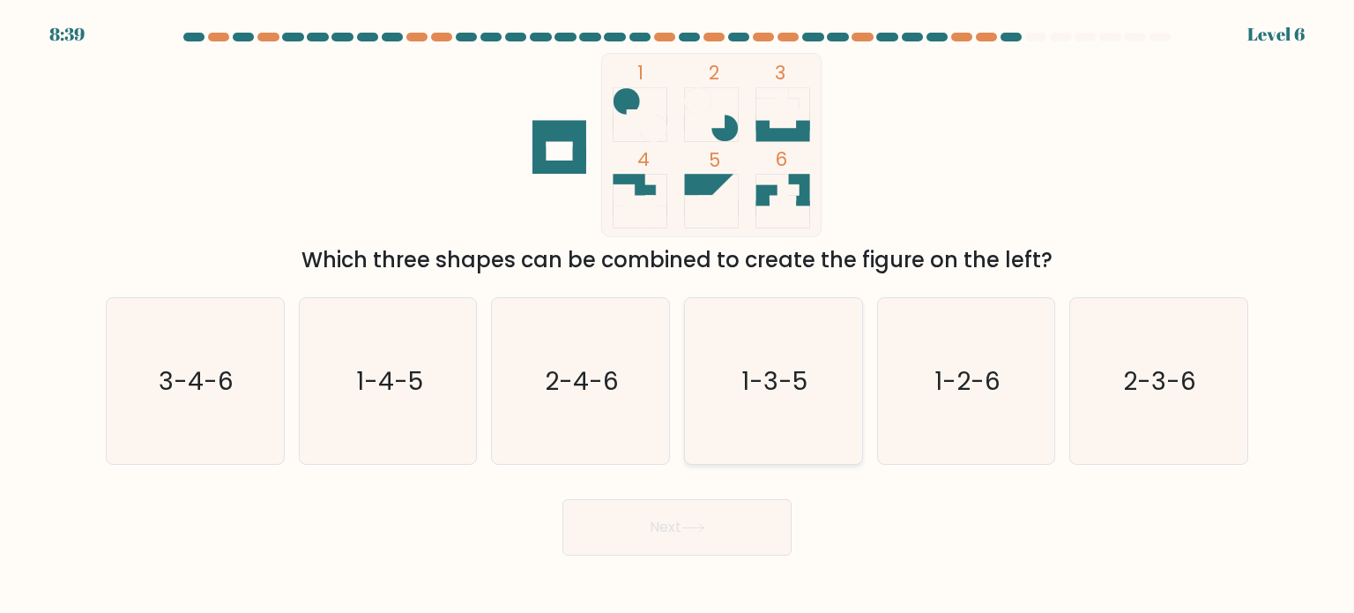
click at [754, 397] on text "1-3-5" at bounding box center [775, 379] width 66 height 35
click at [678, 316] on input "d. 1-3-5" at bounding box center [677, 311] width 1 height 9
radio input "true"
click at [631, 547] on button "Next" at bounding box center [677, 527] width 229 height 56
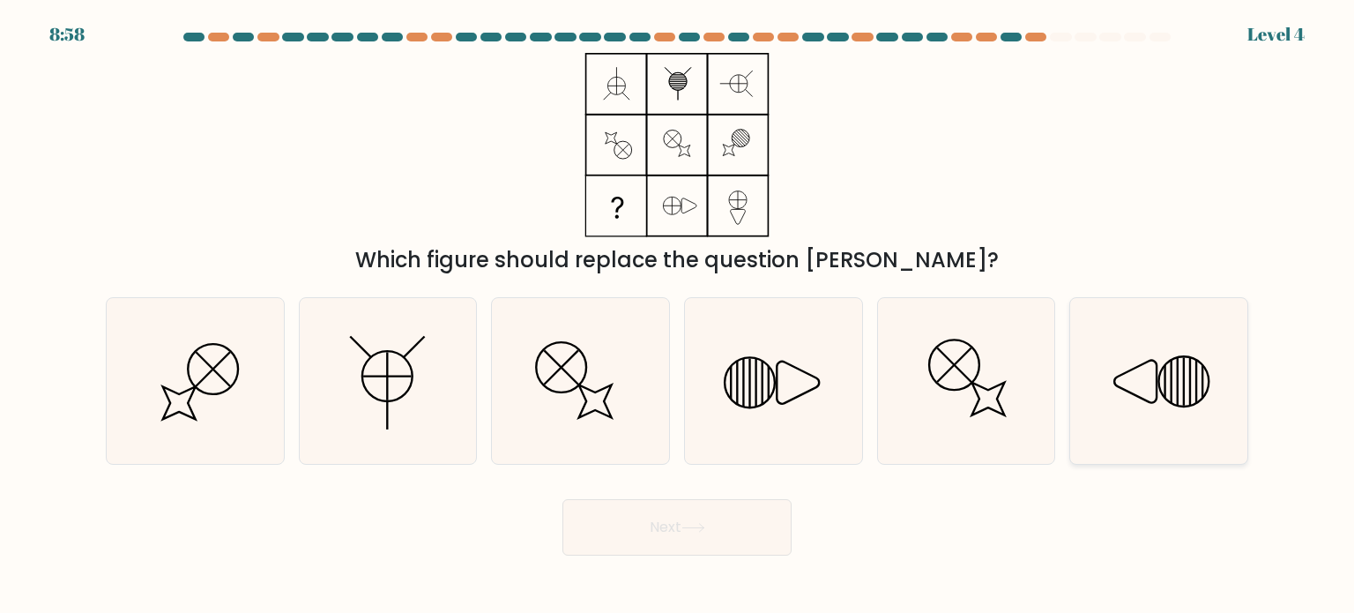
click at [1104, 374] on icon at bounding box center [1159, 381] width 166 height 166
click at [678, 316] on input "f." at bounding box center [677, 311] width 1 height 9
radio input "true"
click at [667, 536] on button "Next" at bounding box center [677, 527] width 229 height 56
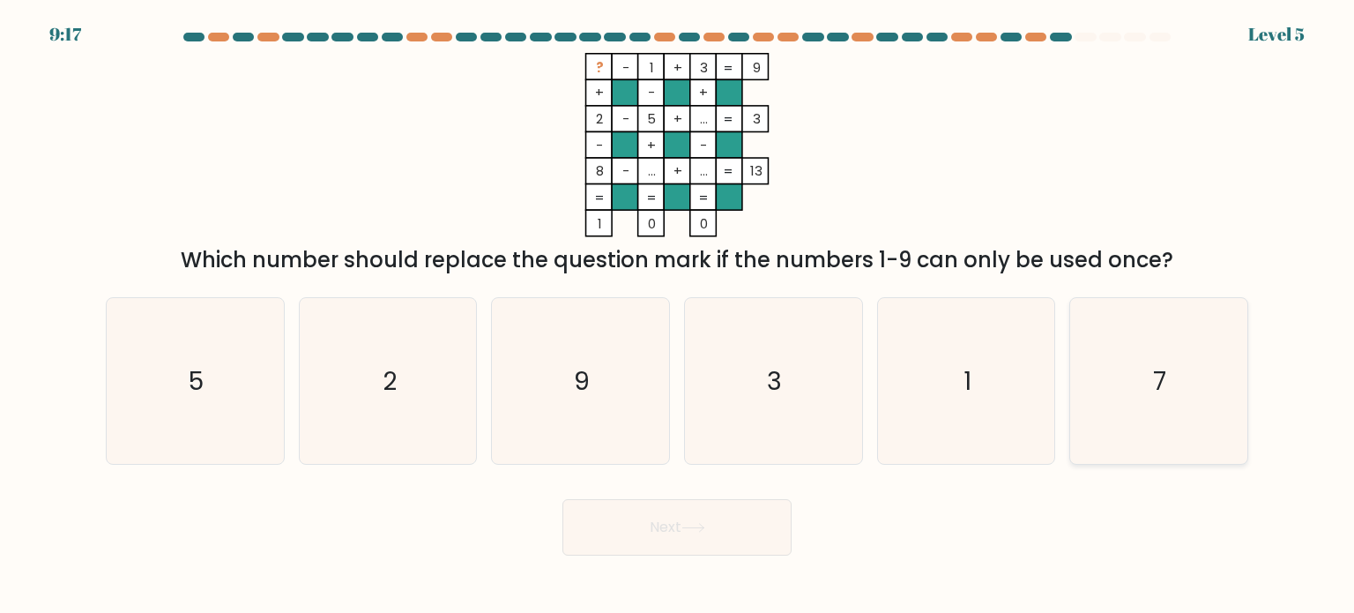
click at [1167, 381] on text "7" at bounding box center [1160, 379] width 13 height 35
click at [678, 316] on input "f. 7" at bounding box center [677, 311] width 1 height 9
radio input "true"
click at [716, 533] on button "Next" at bounding box center [677, 527] width 229 height 56
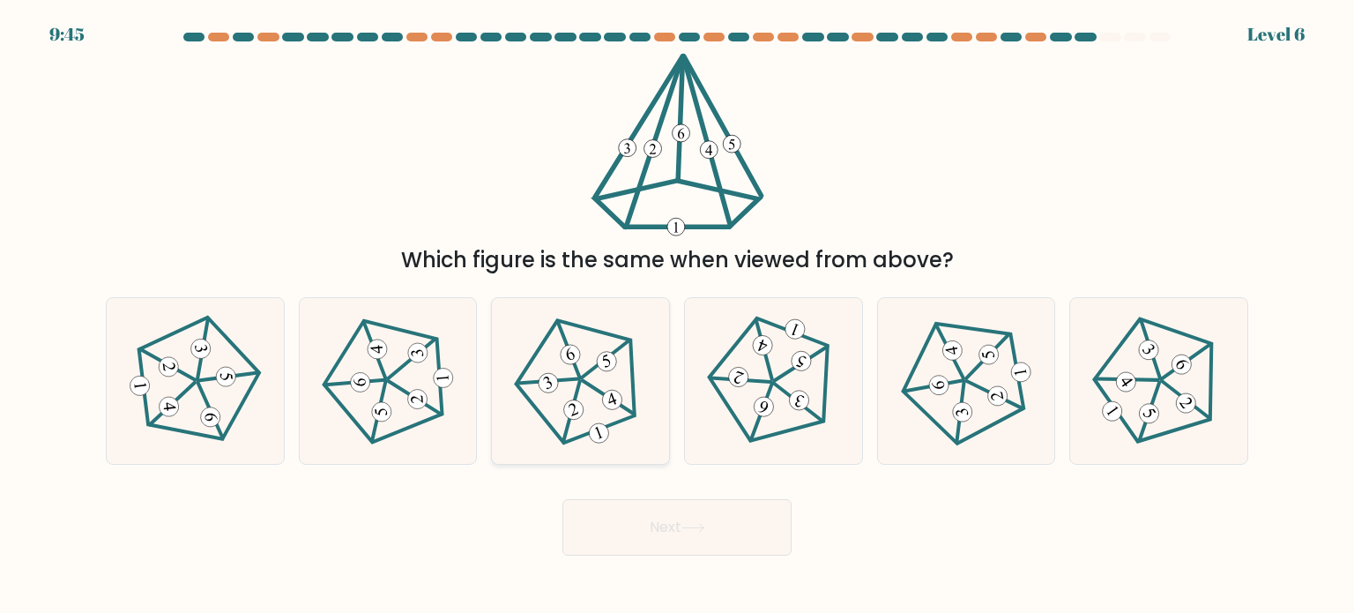
click at [561, 365] on icon at bounding box center [580, 380] width 133 height 133
click at [677, 316] on input "c." at bounding box center [677, 311] width 1 height 9
radio input "true"
click at [667, 553] on button "Next" at bounding box center [677, 527] width 229 height 56
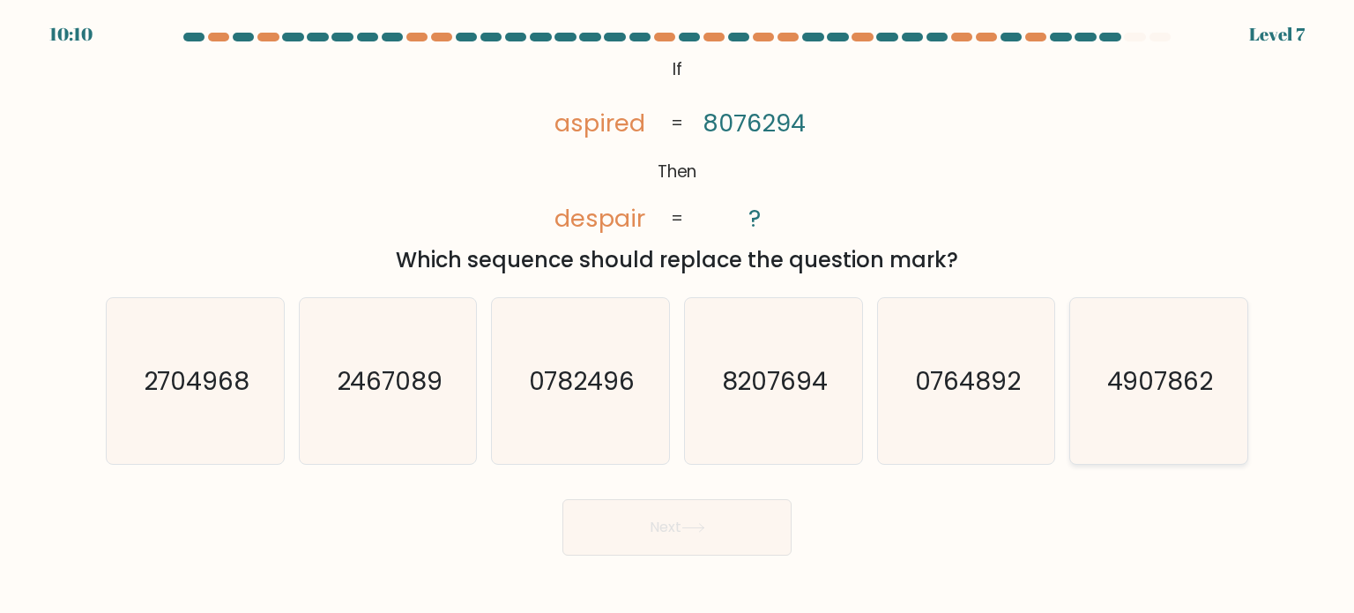
click at [1119, 412] on icon "4907862" at bounding box center [1159, 381] width 166 height 166
click at [678, 316] on input "f. 4907862" at bounding box center [677, 311] width 1 height 9
radio input "true"
click at [645, 528] on button "Next" at bounding box center [677, 527] width 229 height 56
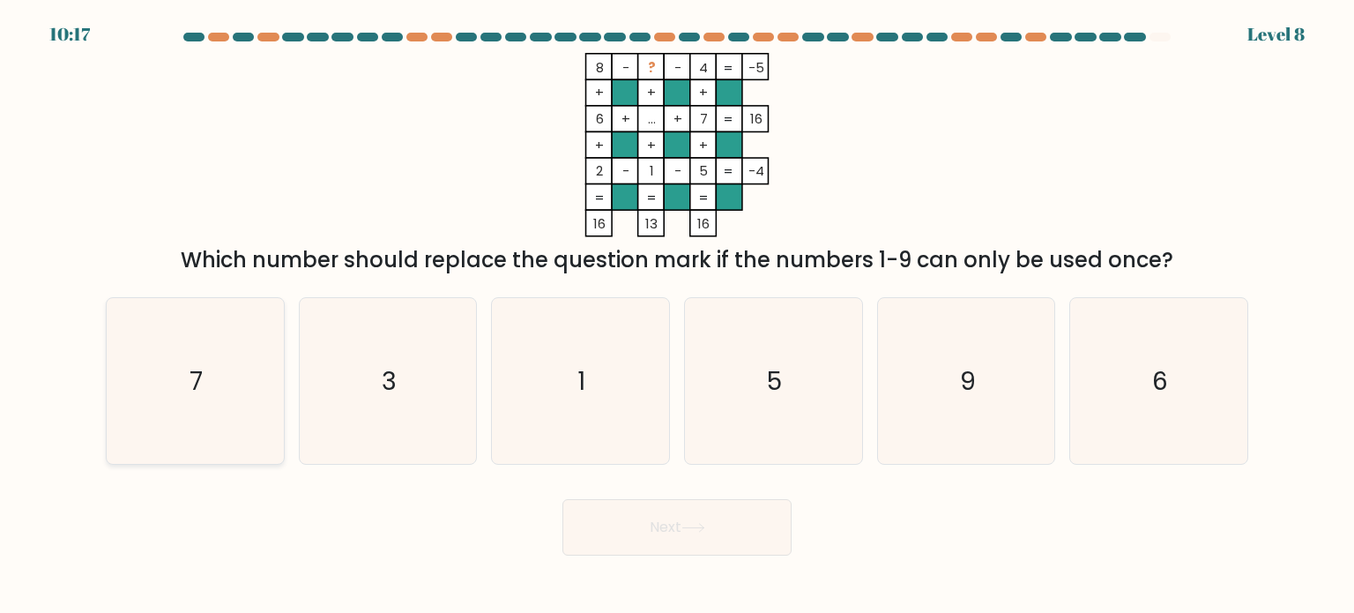
click at [186, 360] on icon "7" at bounding box center [195, 381] width 166 height 166
click at [677, 316] on input "a. 7" at bounding box center [677, 311] width 1 height 9
radio input "true"
click at [645, 534] on button "Next" at bounding box center [677, 527] width 229 height 56
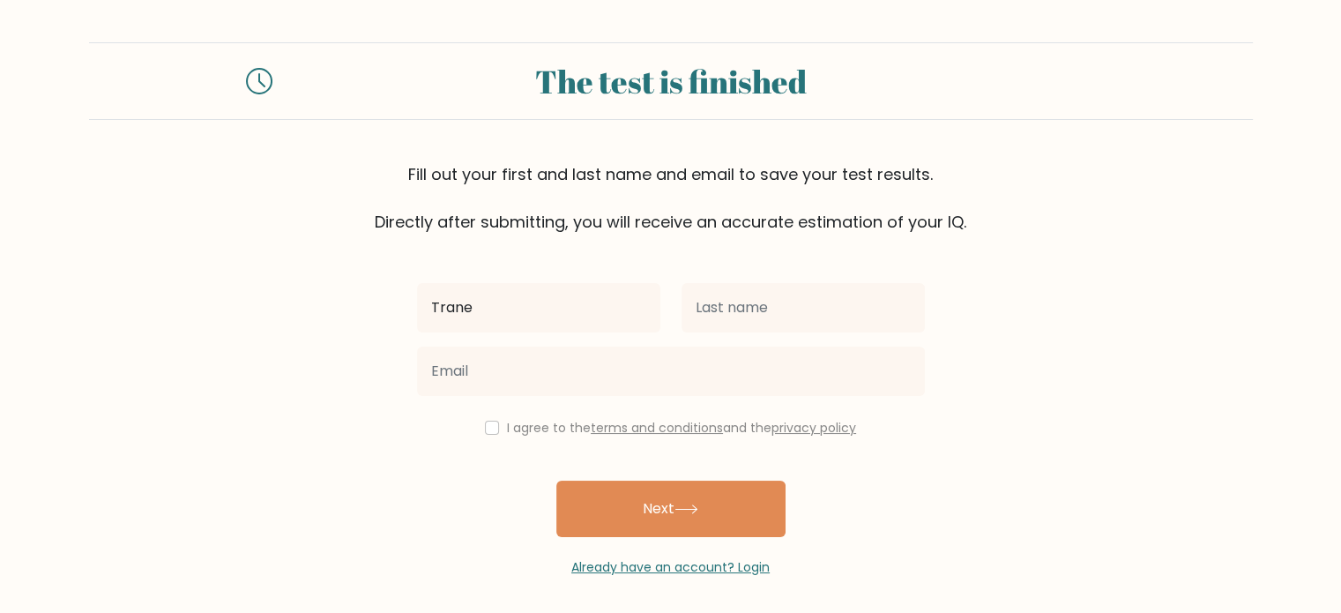
type input "Trane"
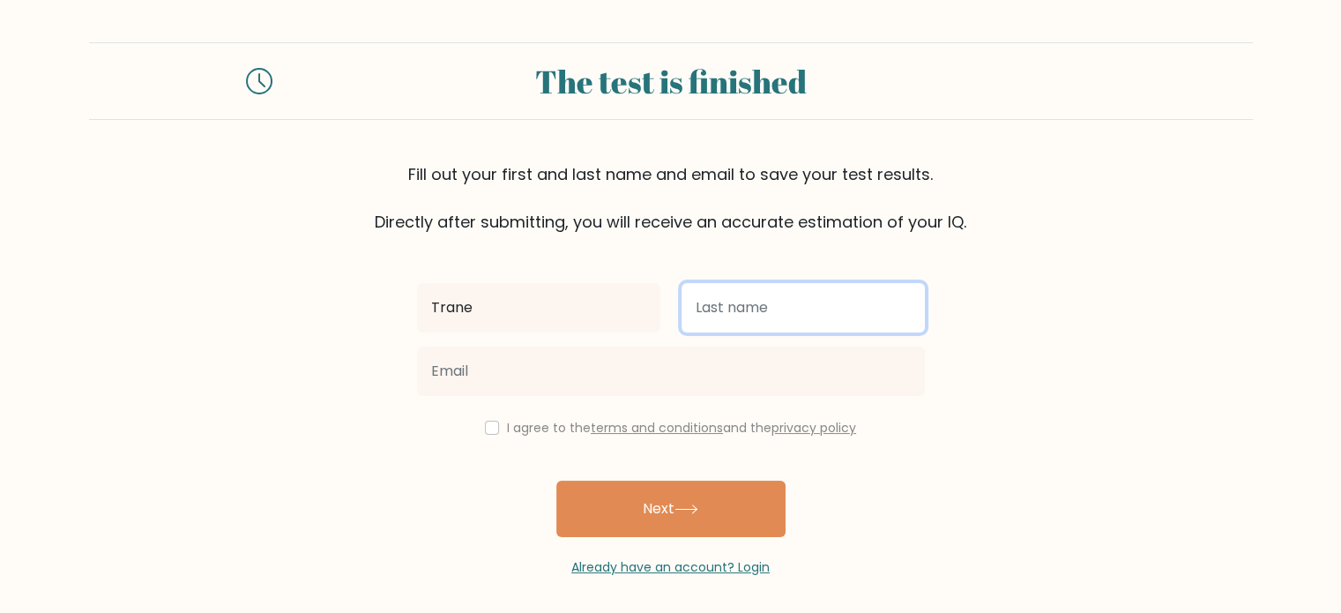
click at [731, 323] on input "text" at bounding box center [803, 307] width 243 height 49
type input "Dejiffy"
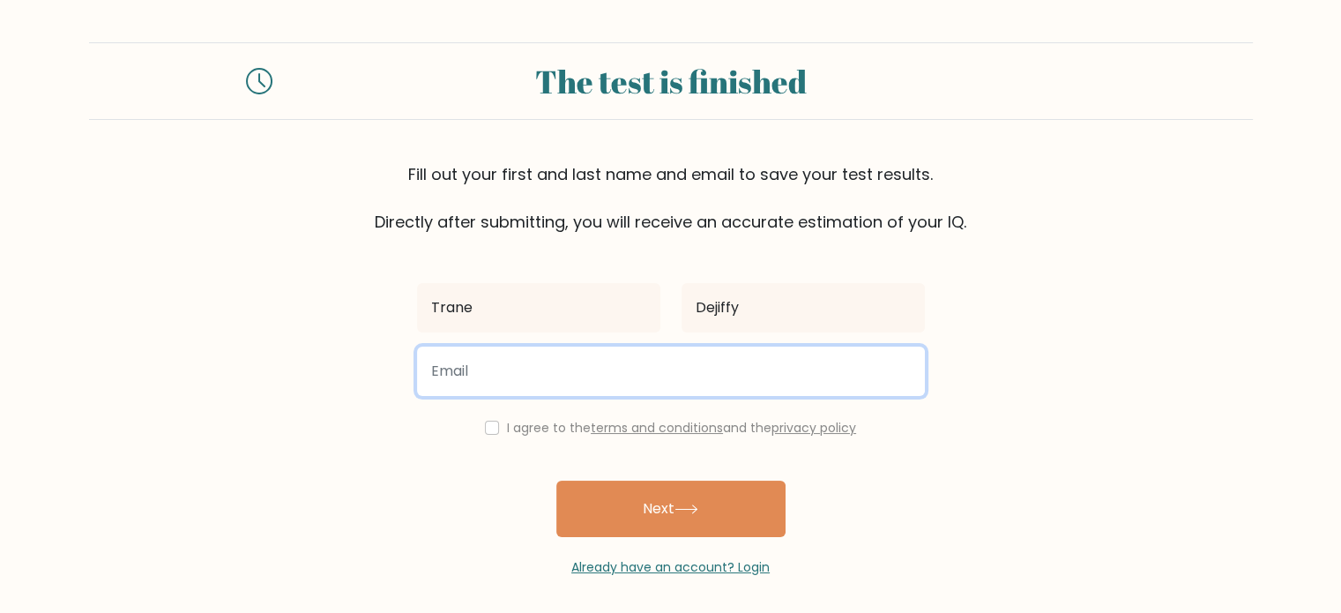
click at [633, 361] on input "email" at bounding box center [671, 371] width 508 height 49
type input "t"
type input "adesopeadetugbo@gmail.com"
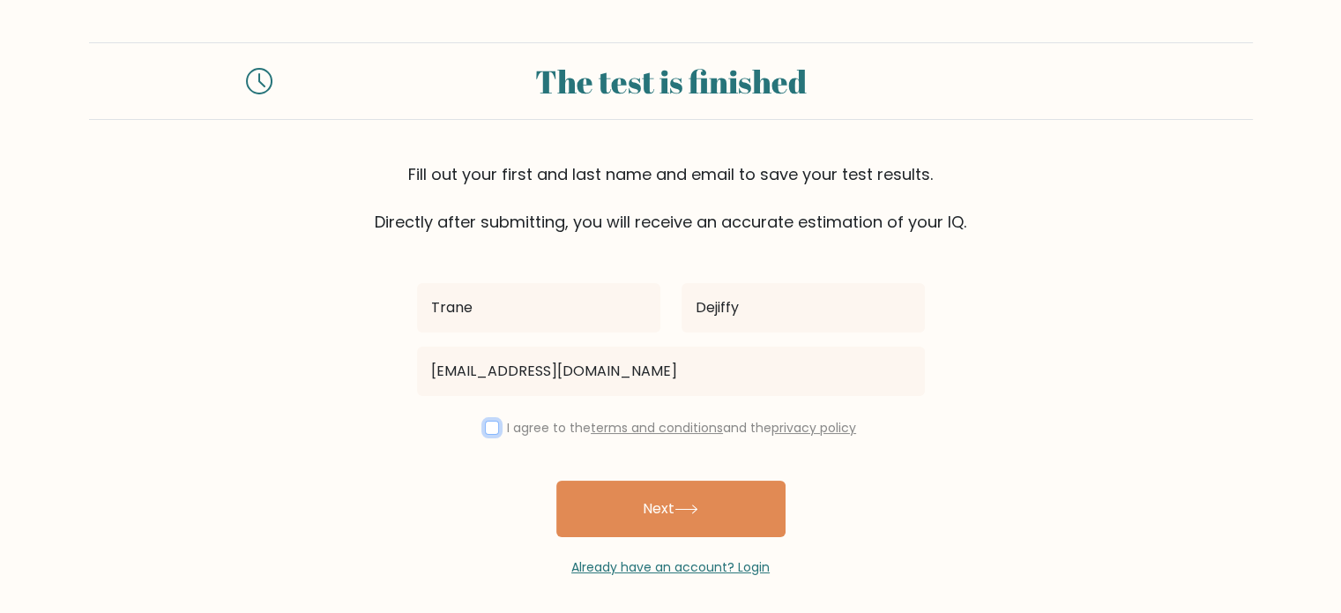
click at [488, 426] on input "checkbox" at bounding box center [492, 428] width 14 height 14
checkbox input "true"
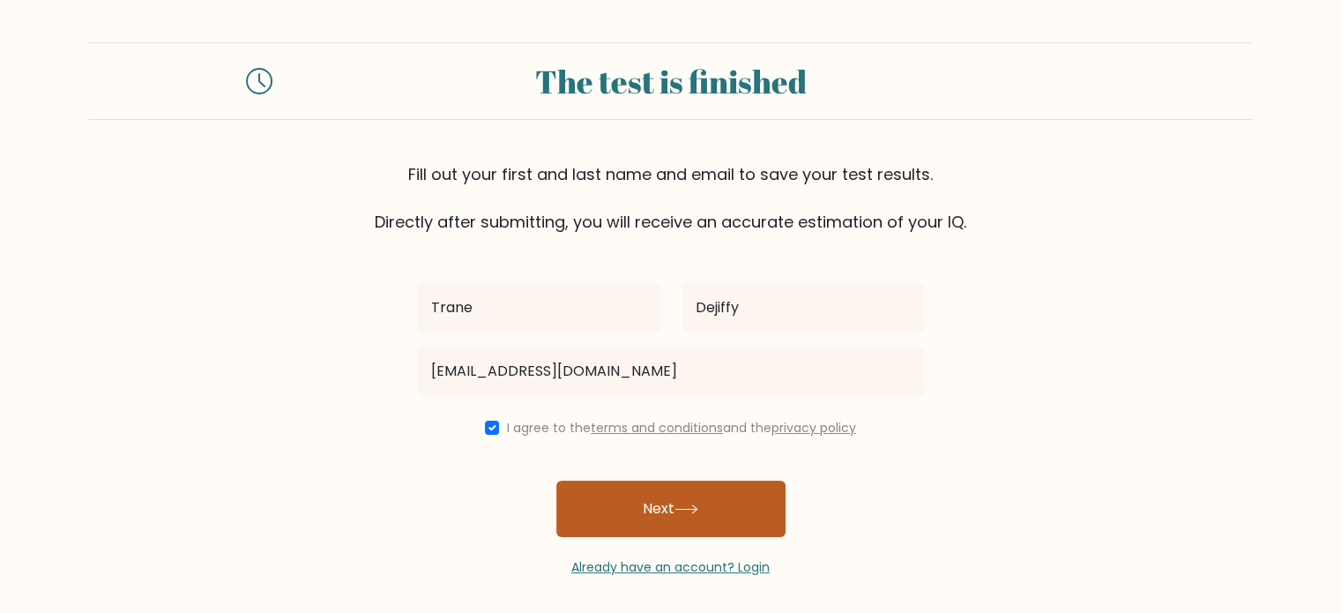
click at [607, 523] on button "Next" at bounding box center [670, 509] width 229 height 56
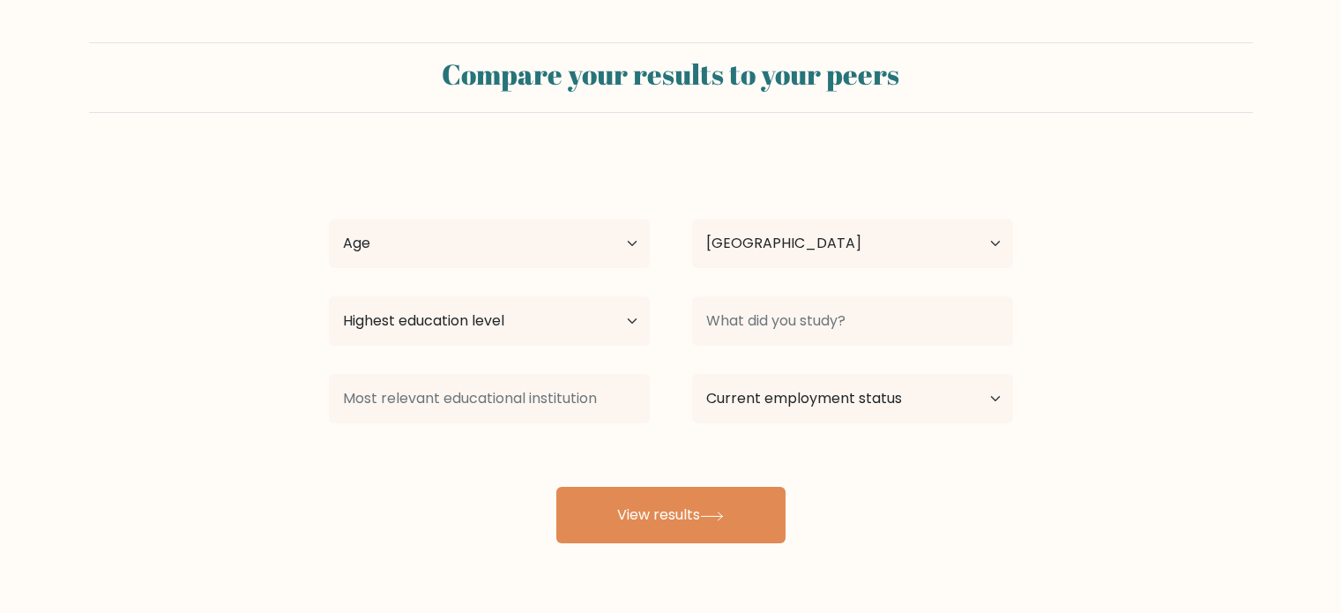
select select "NG"
click at [600, 233] on select "Age Under [DEMOGRAPHIC_DATA] [DEMOGRAPHIC_DATA] [DEMOGRAPHIC_DATA] [DEMOGRAPHIC…" at bounding box center [489, 243] width 321 height 49
select select "45_54"
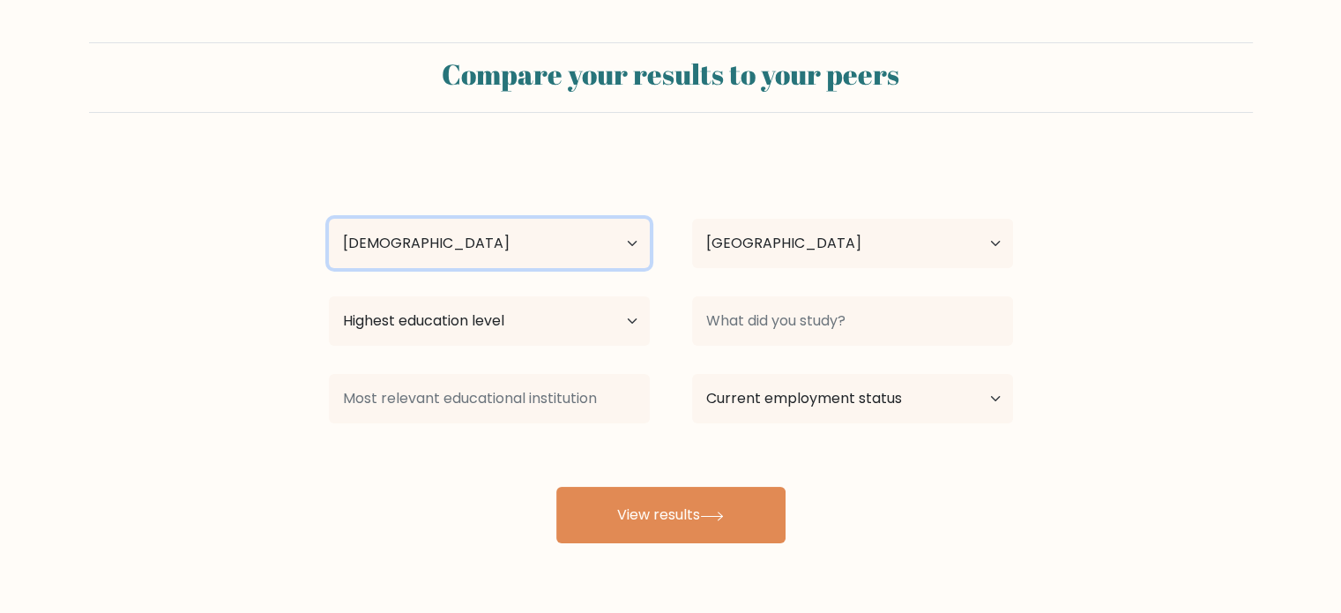
click at [329, 219] on select "Age Under [DEMOGRAPHIC_DATA] [DEMOGRAPHIC_DATA] [DEMOGRAPHIC_DATA] [DEMOGRAPHIC…" at bounding box center [489, 243] width 321 height 49
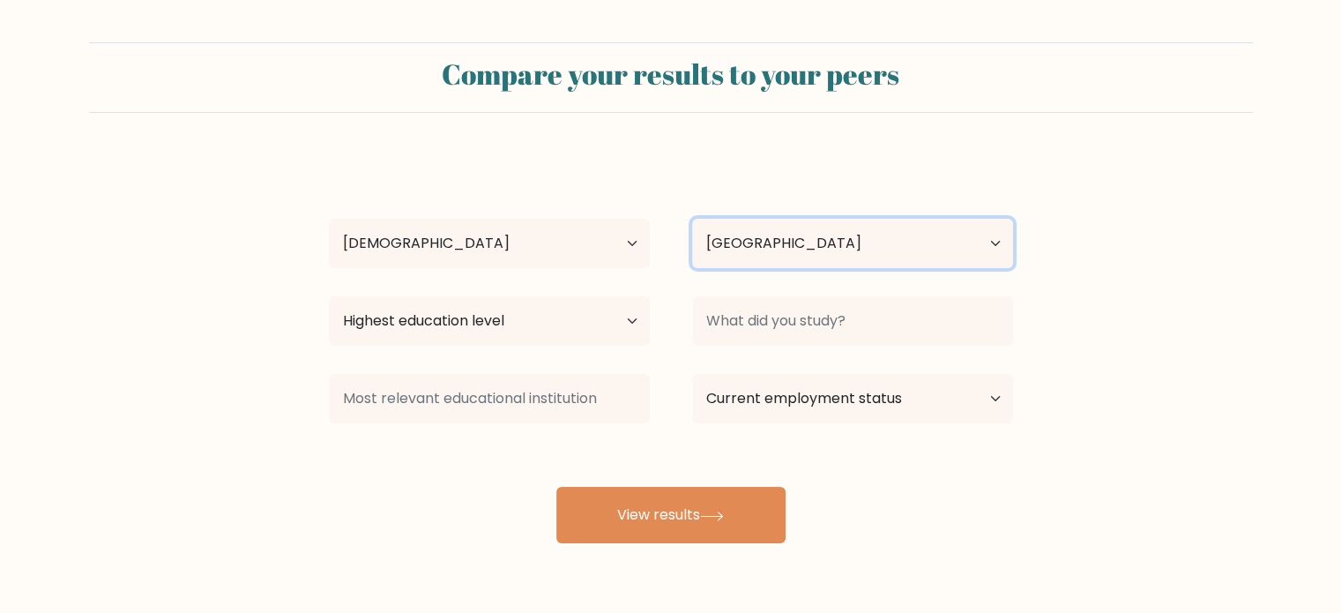
click at [986, 251] on select "Country [GEOGRAPHIC_DATA] [GEOGRAPHIC_DATA] [GEOGRAPHIC_DATA] [US_STATE] [GEOGR…" at bounding box center [852, 243] width 321 height 49
click at [1169, 328] on form "Compare your results to your peers Trane Dejiffy Age Under [DEMOGRAPHIC_DATA] […" at bounding box center [670, 292] width 1341 height 501
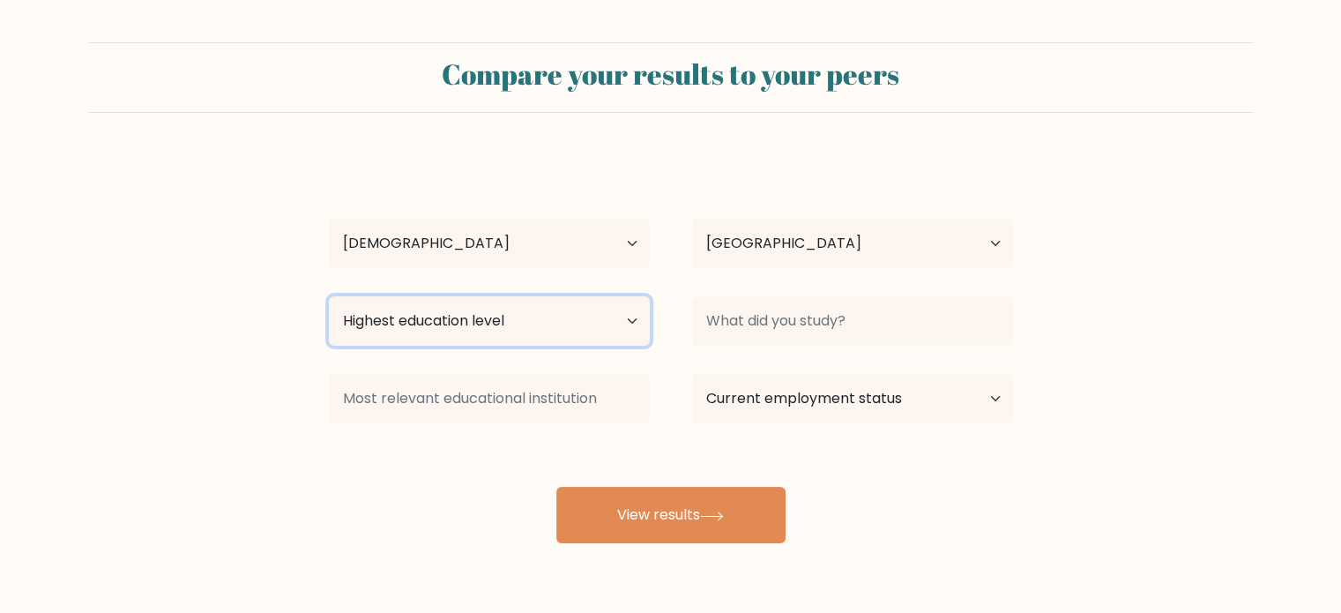
click at [571, 329] on select "Highest education level No schooling Primary Lower Secondary Upper Secondary Oc…" at bounding box center [489, 320] width 321 height 49
select select "masters_degree"
click at [329, 296] on select "Highest education level No schooling Primary Lower Secondary Upper Secondary Oc…" at bounding box center [489, 320] width 321 height 49
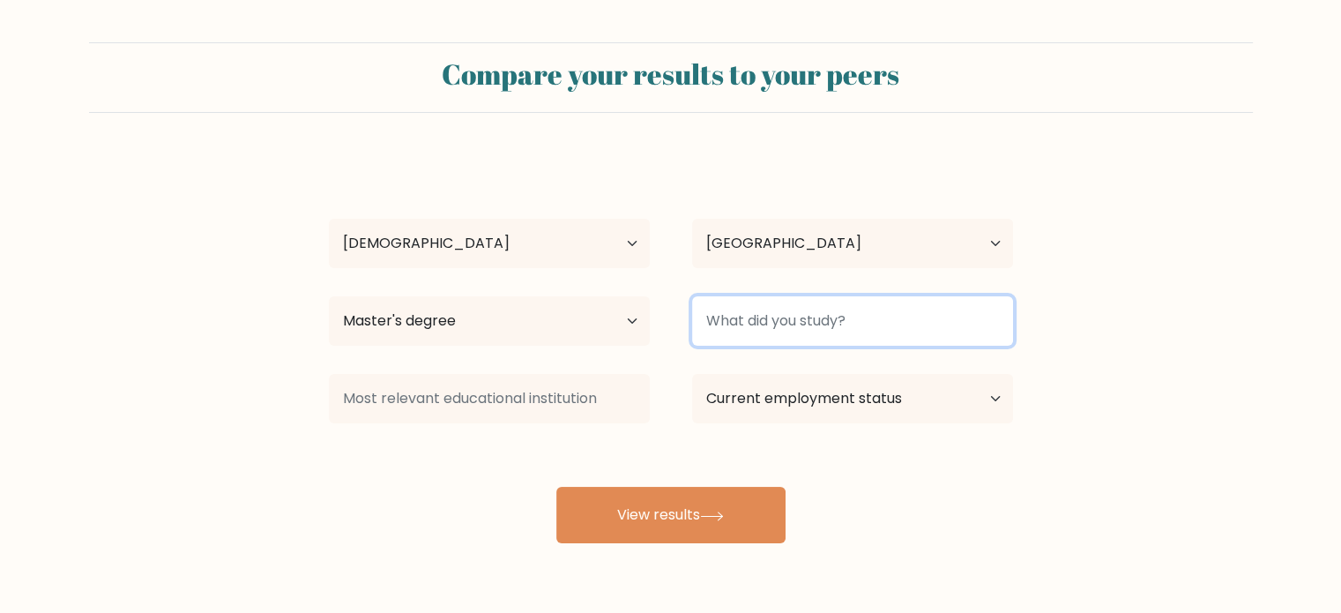
click at [801, 313] on input at bounding box center [852, 320] width 321 height 49
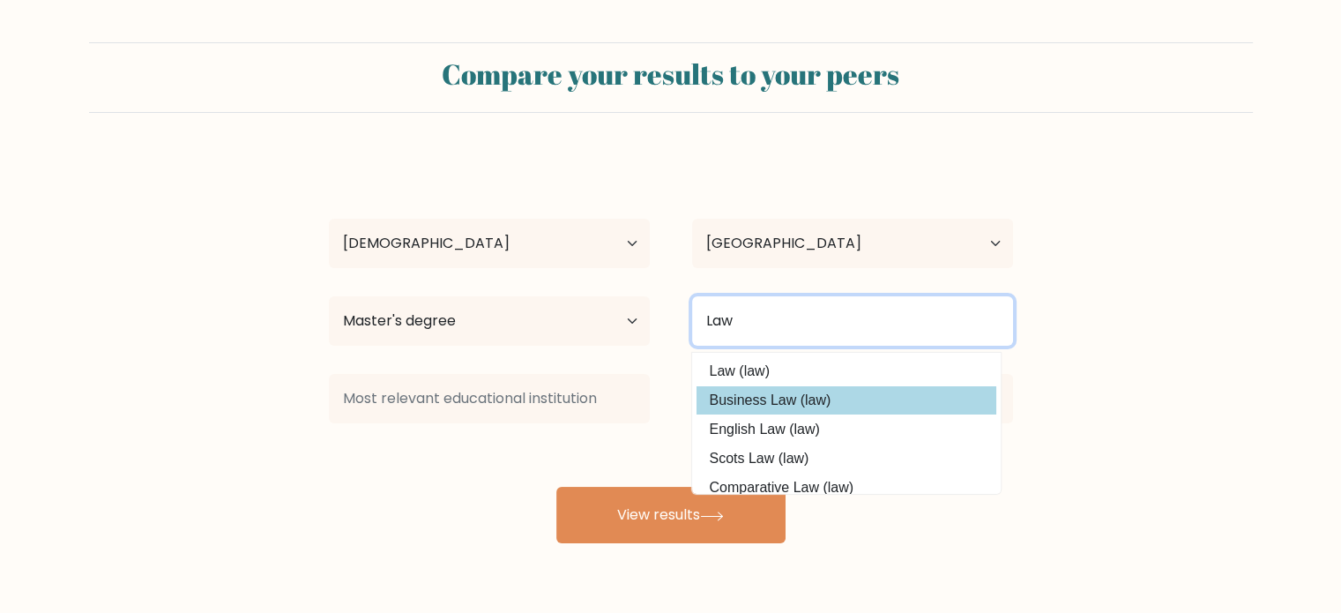
type input "Law"
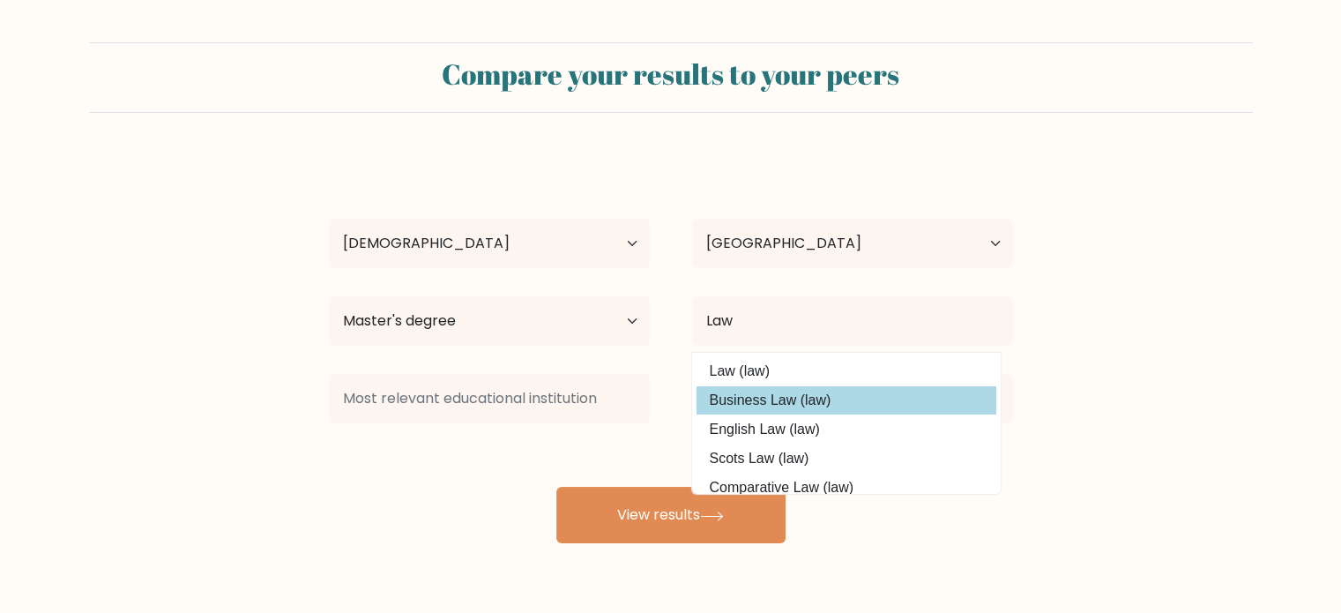
click at [736, 385] on div "Trane Dejiffy Age Under 18 years old 18-24 years old 25-34 years old 35-44 year…" at bounding box center [670, 349] width 705 height 388
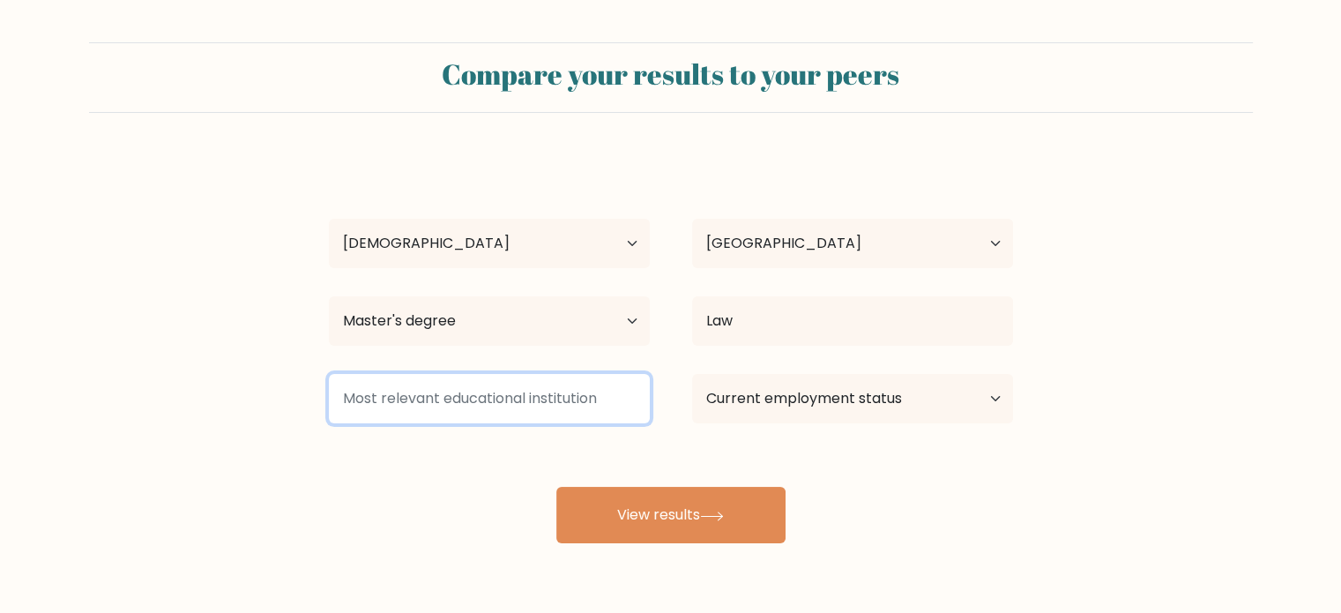
click at [519, 377] on input at bounding box center [489, 398] width 321 height 49
type input "Corona"
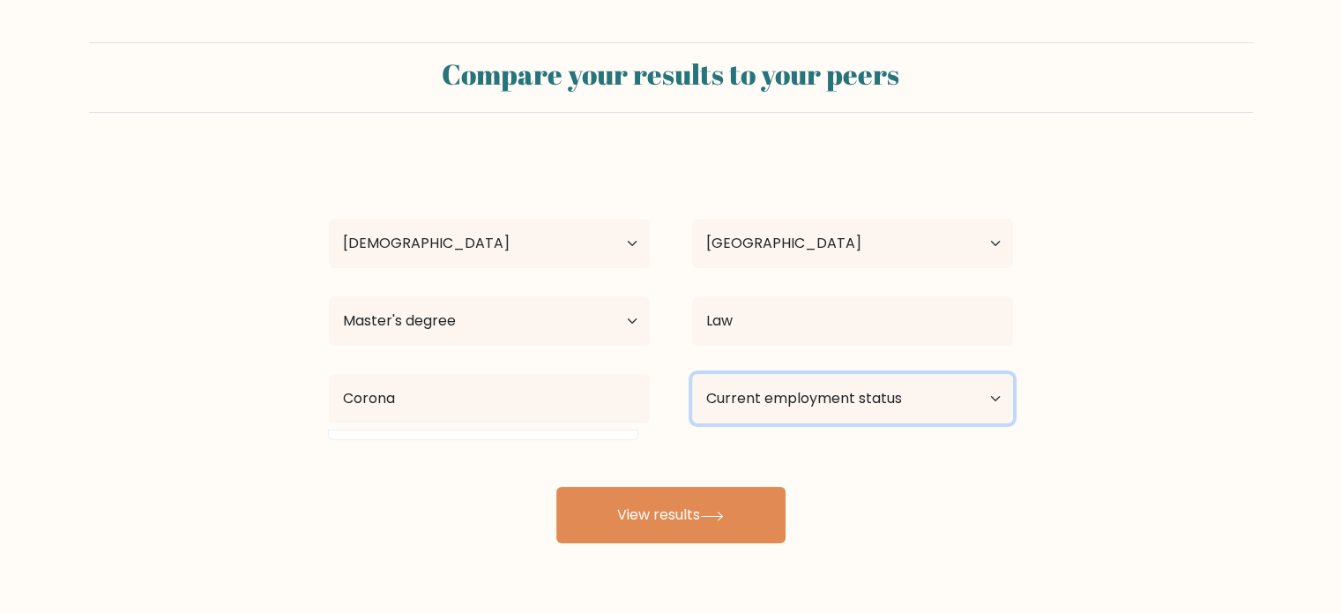
click at [827, 399] on select "Current employment status Employed Student Retired Other / prefer not to answer" at bounding box center [852, 398] width 321 height 49
select select "employed"
click at [692, 374] on select "Current employment status Employed Student Retired Other / prefer not to answer" at bounding box center [852, 398] width 321 height 49
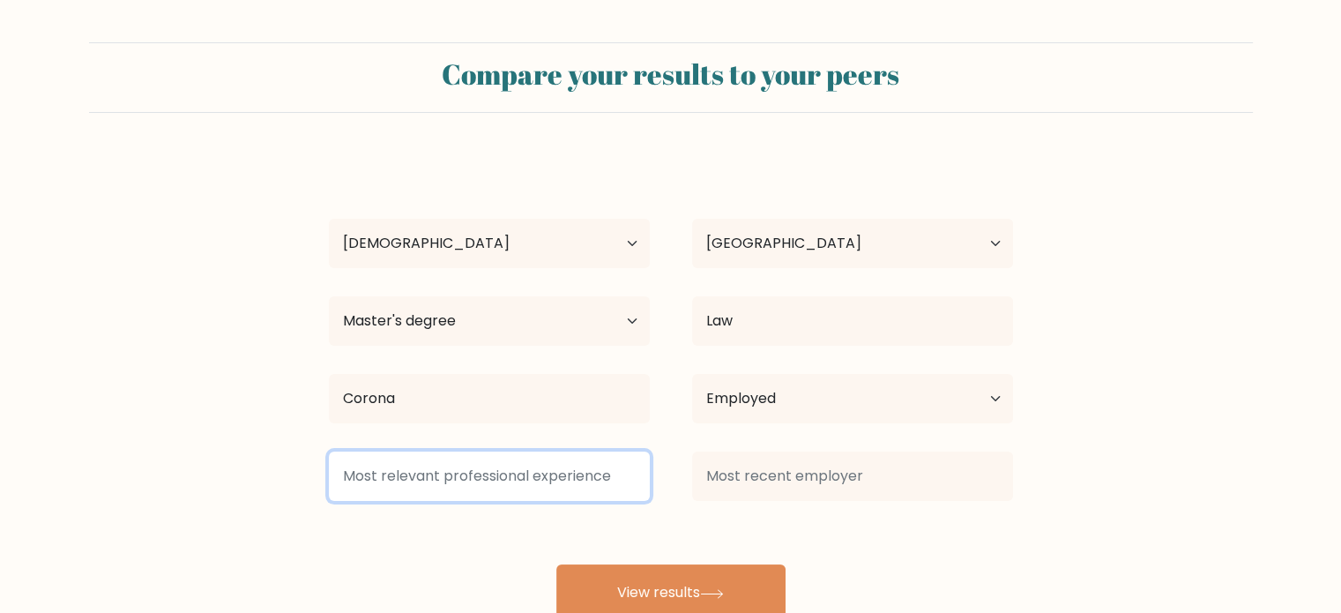
click at [579, 498] on input at bounding box center [489, 475] width 321 height 49
type input "[GEOGRAPHIC_DATA]"
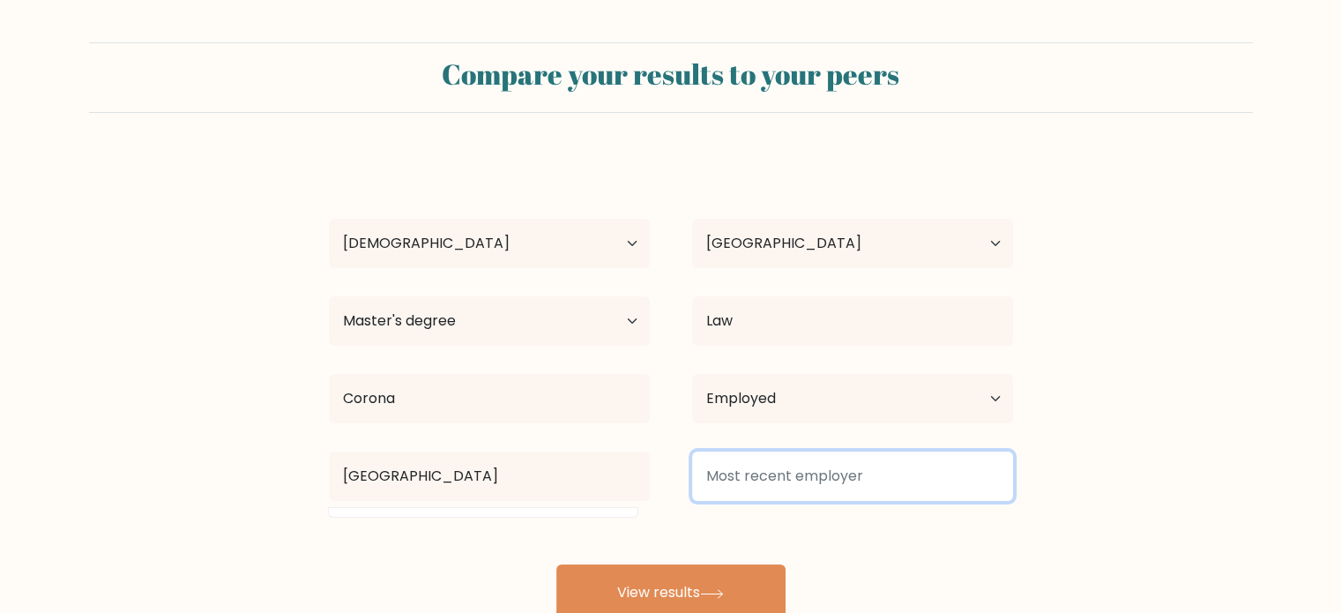
click at [724, 467] on input at bounding box center [852, 475] width 321 height 49
type input "F"
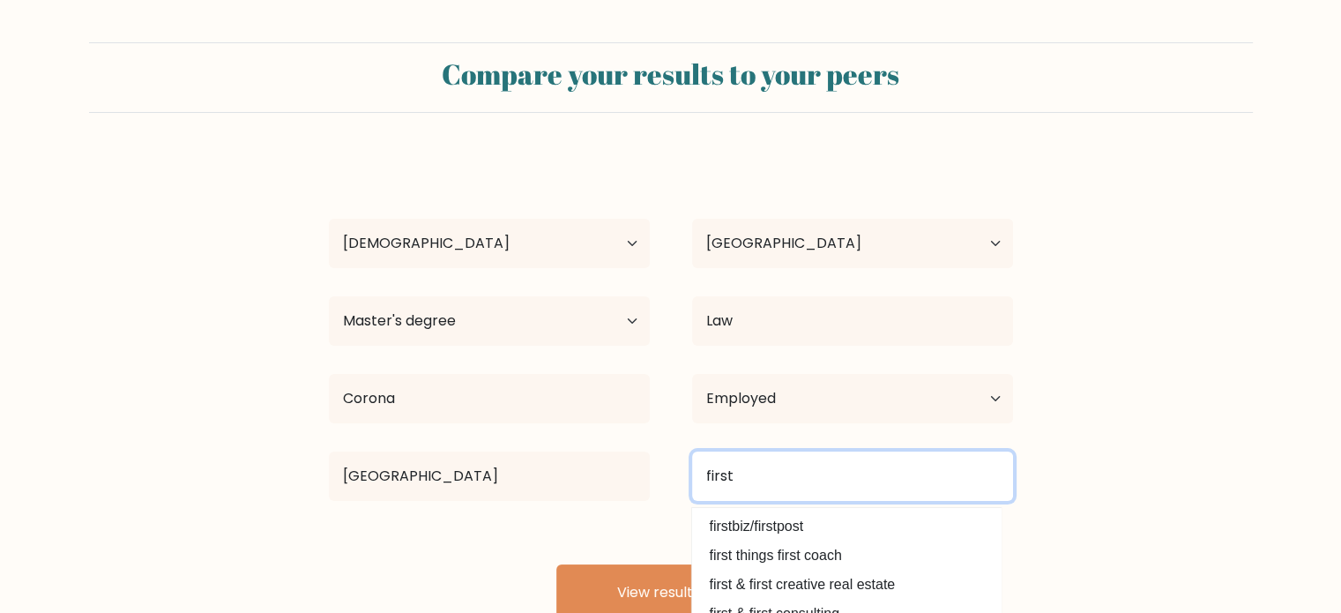
scroll to position [56, 0]
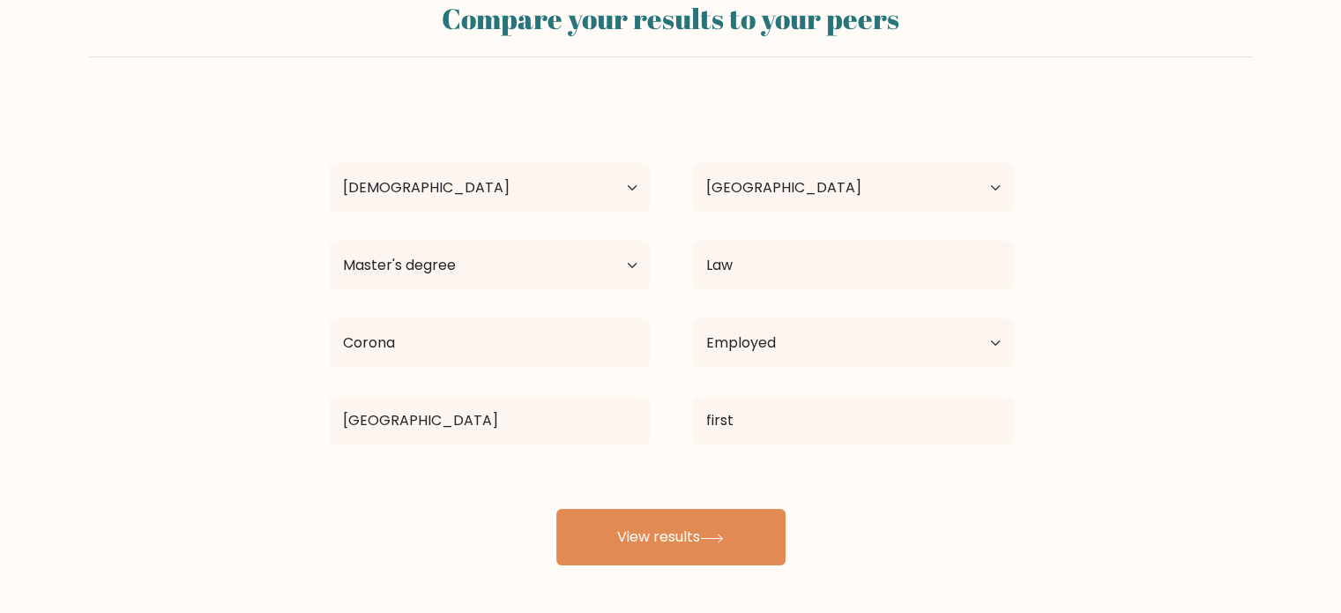
drag, startPoint x: 1102, startPoint y: 364, endPoint x: 1150, endPoint y: 379, distance: 49.9
click at [1150, 379] on form "Compare your results to your peers Trane Dejiffy Age Under 18 years old 18-24 y…" at bounding box center [670, 276] width 1341 height 578
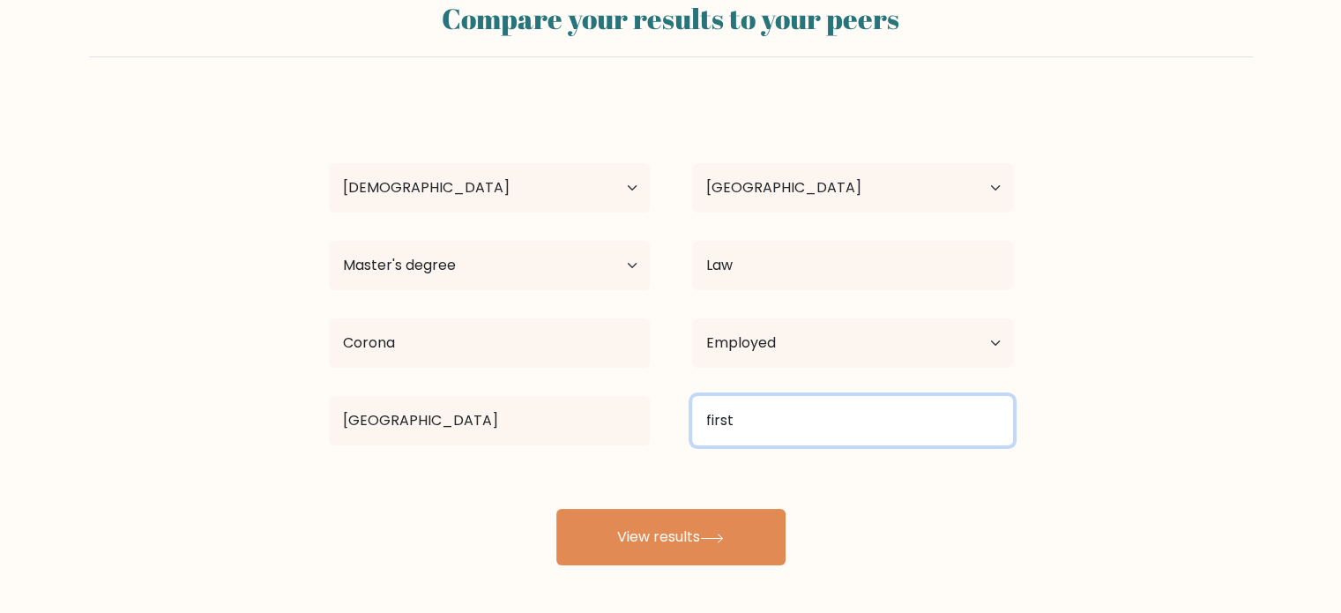
click at [764, 422] on input "first" at bounding box center [852, 420] width 321 height 49
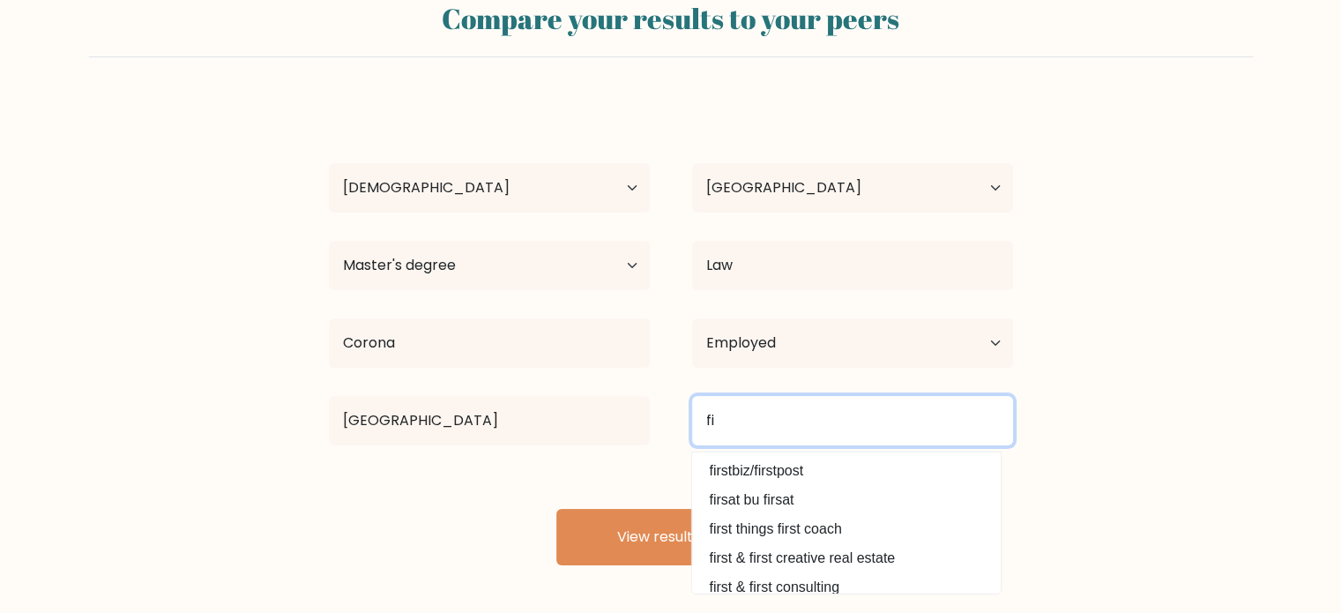
type input "f"
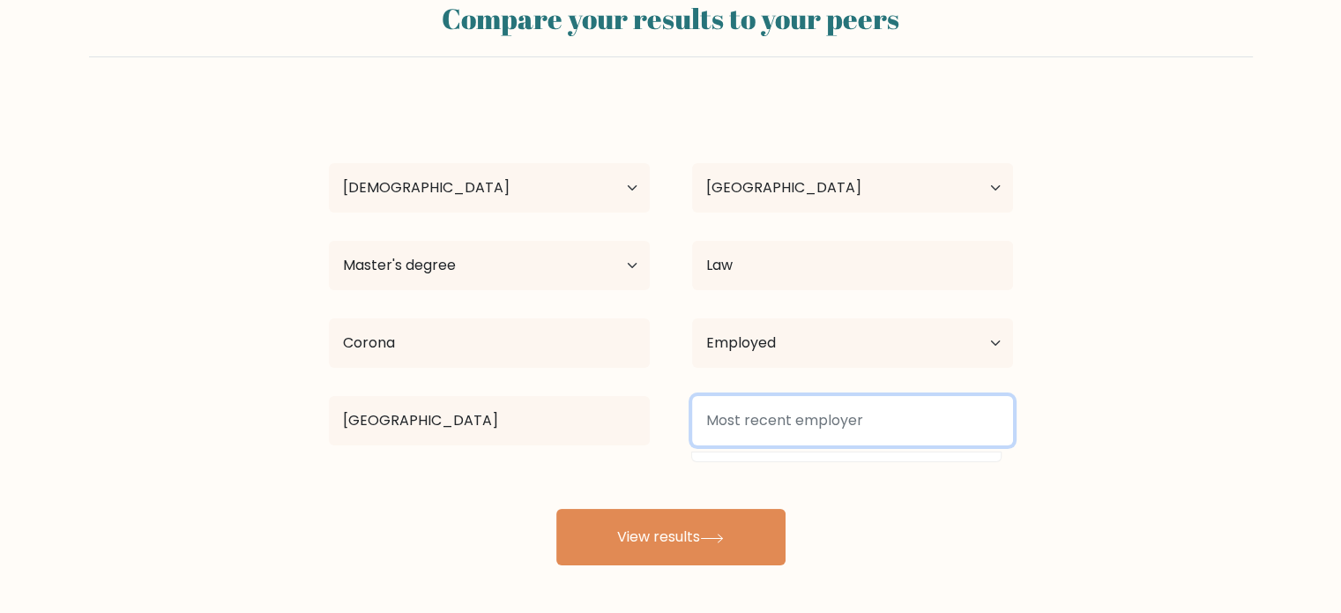
click at [938, 414] on input at bounding box center [852, 420] width 321 height 49
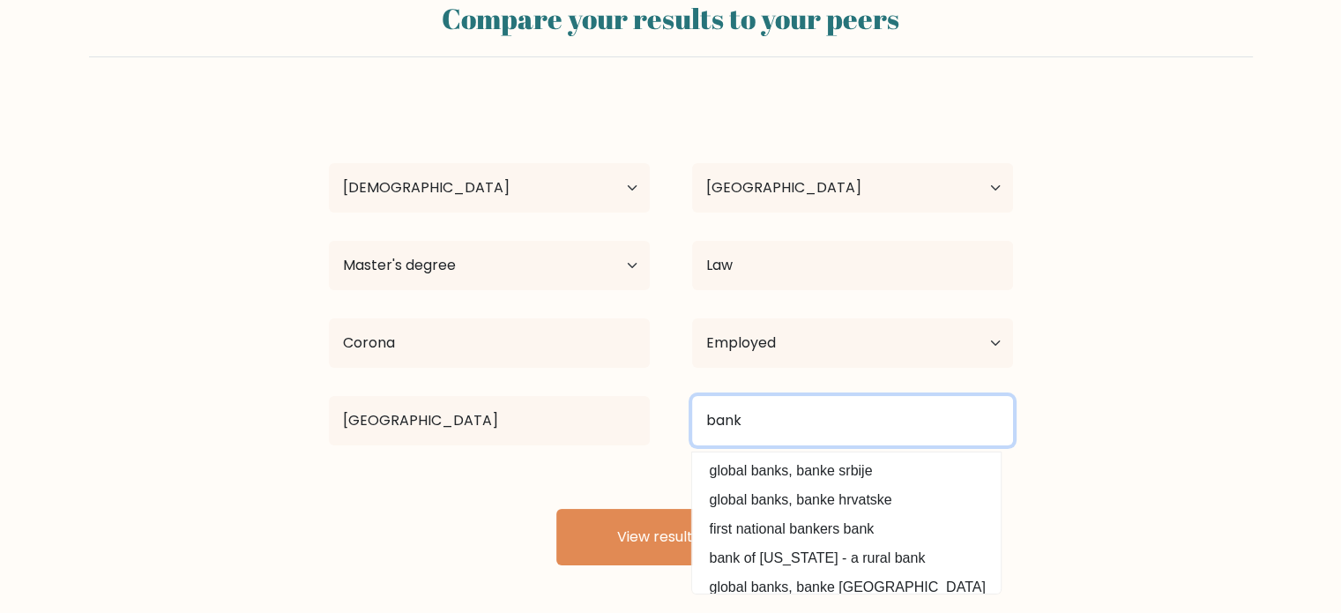
type input "bank"
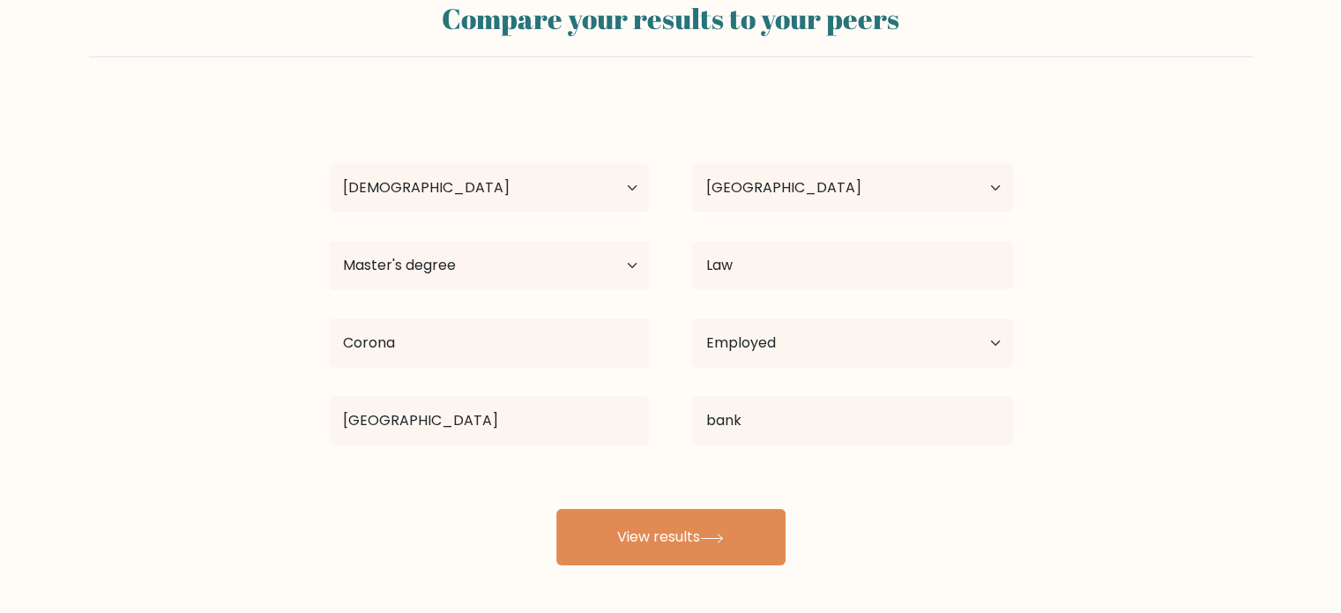
click at [1196, 292] on form "Compare your results to your peers Trane Dejiffy Age Under 18 years old 18-24 y…" at bounding box center [670, 276] width 1341 height 578
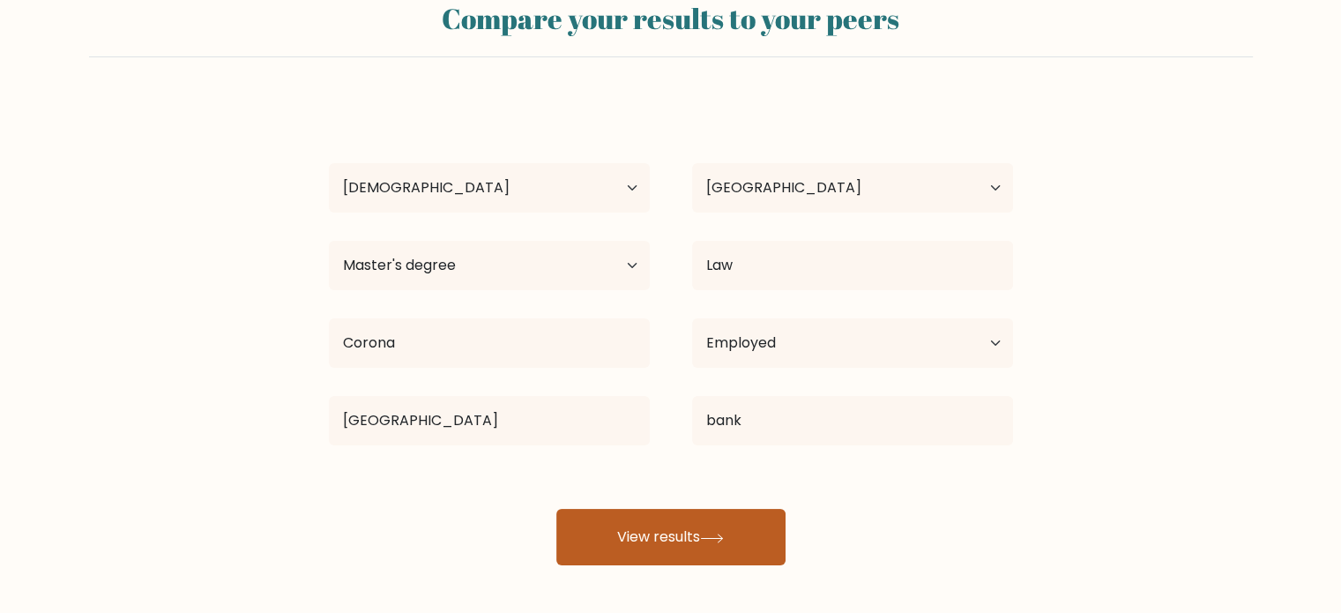
click at [644, 538] on button "View results" at bounding box center [670, 537] width 229 height 56
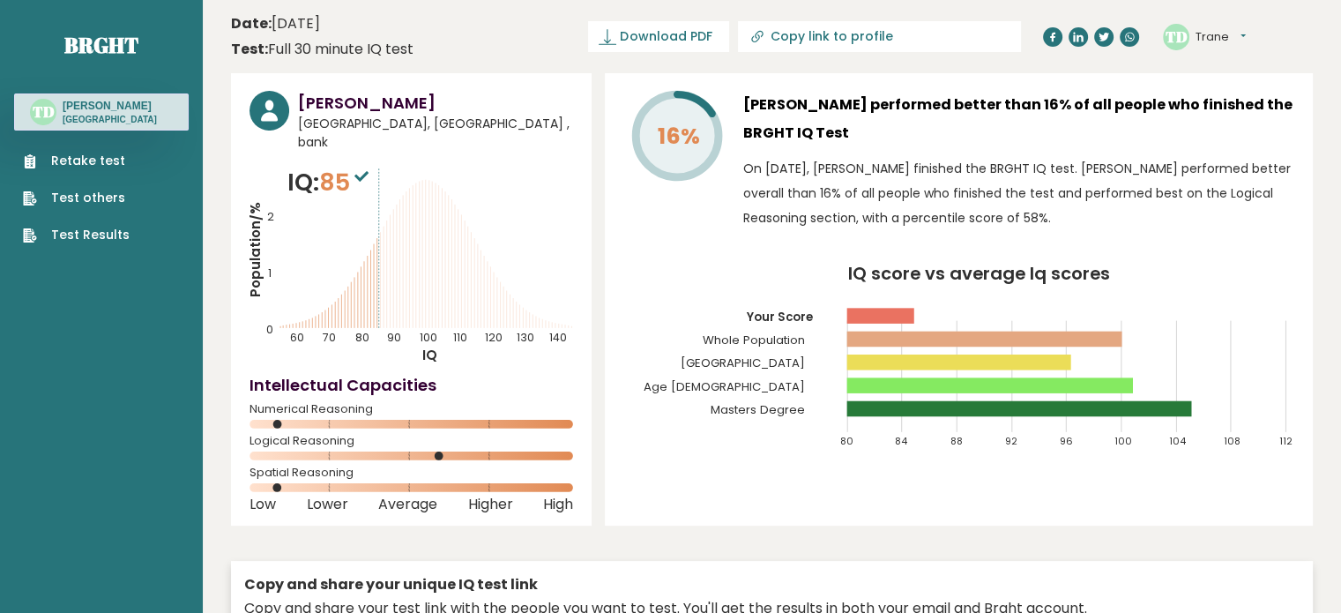
click at [628, 502] on div "16% [PERSON_NAME] performed better than 16% of all people who finished the BRGH…" at bounding box center [959, 299] width 708 height 452
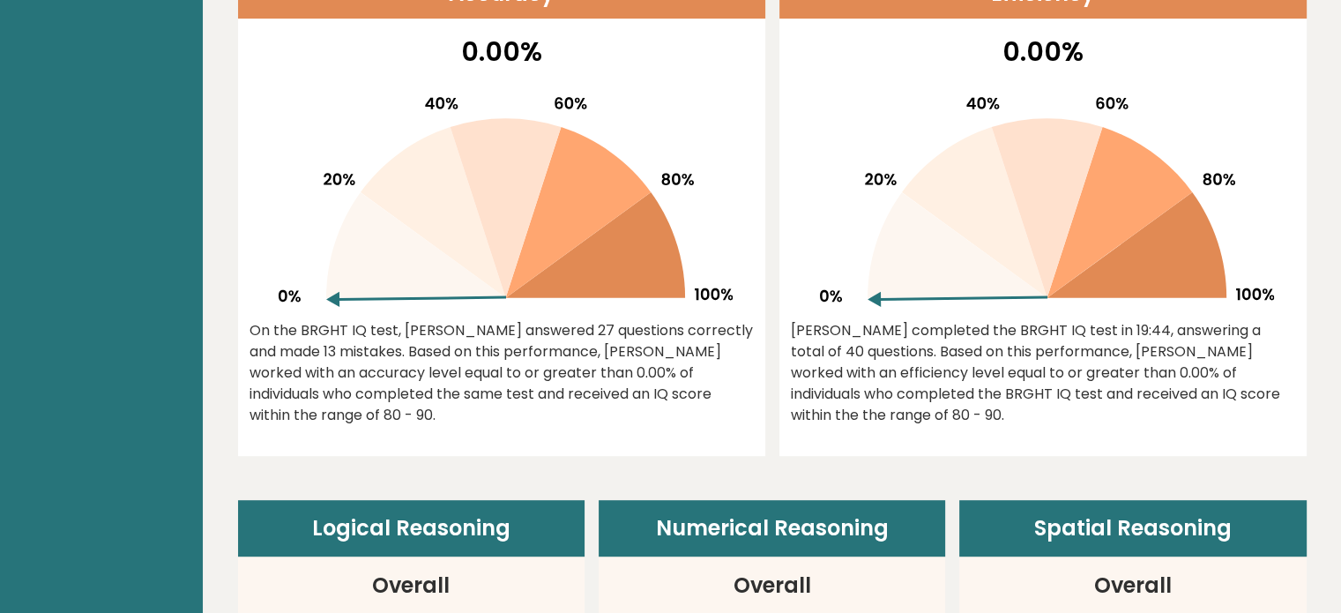
scroll to position [822, 0]
